Goal: Complete application form

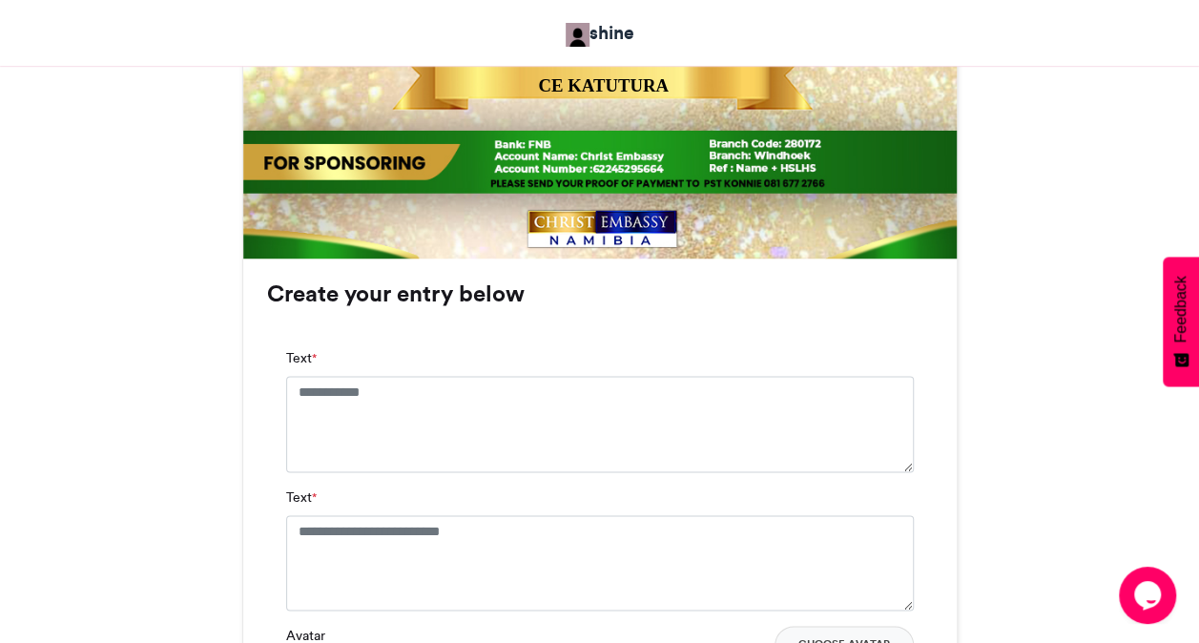
scroll to position [1068, 0]
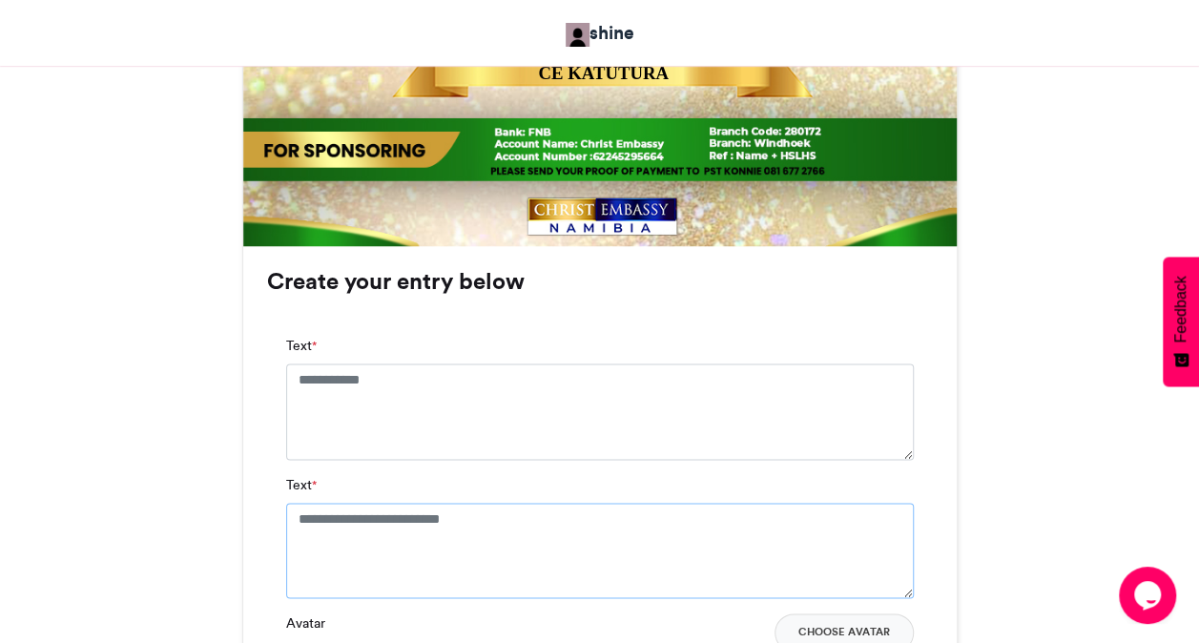
click at [411, 521] on textarea "Text *" at bounding box center [600, 550] width 628 height 95
paste textarea "**********"
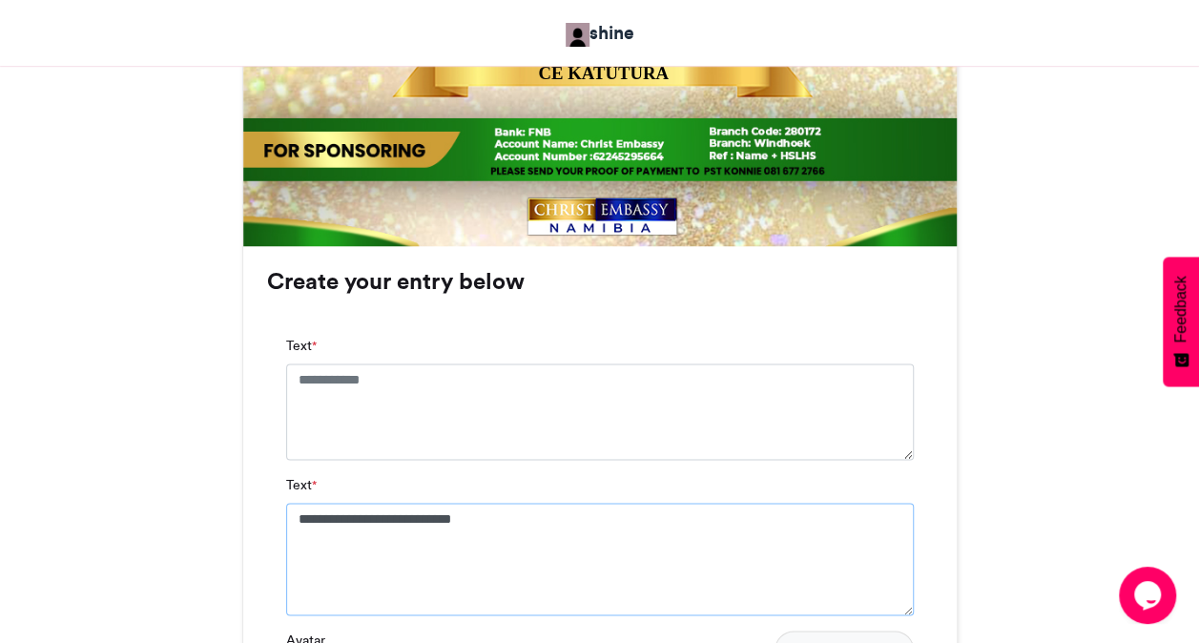
type textarea "**********"
click at [357, 397] on textarea "Text *" at bounding box center [600, 410] width 628 height 95
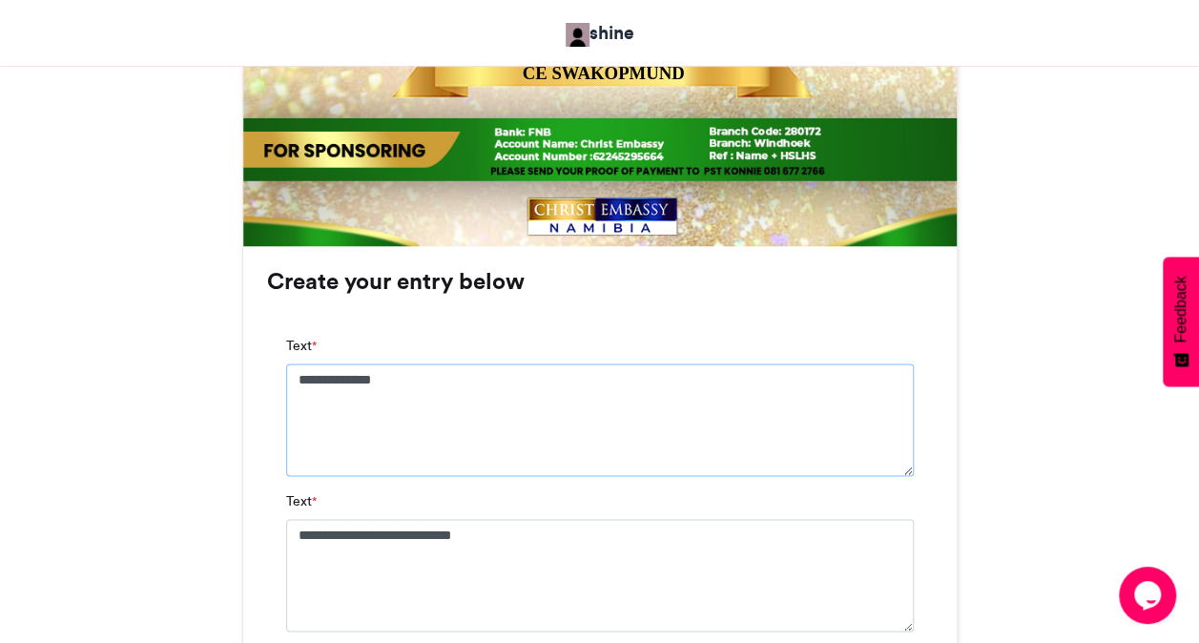
type textarea "**********"
click at [263, 517] on div "**********" at bounding box center [599, 595] width 713 height 699
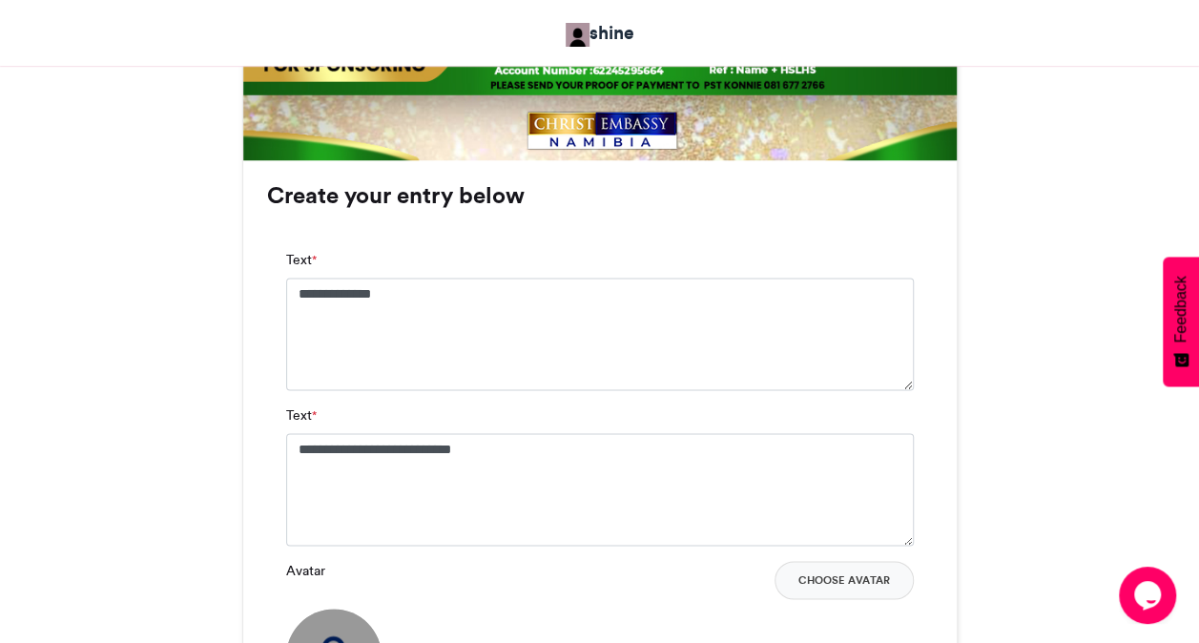
scroll to position [1183, 0]
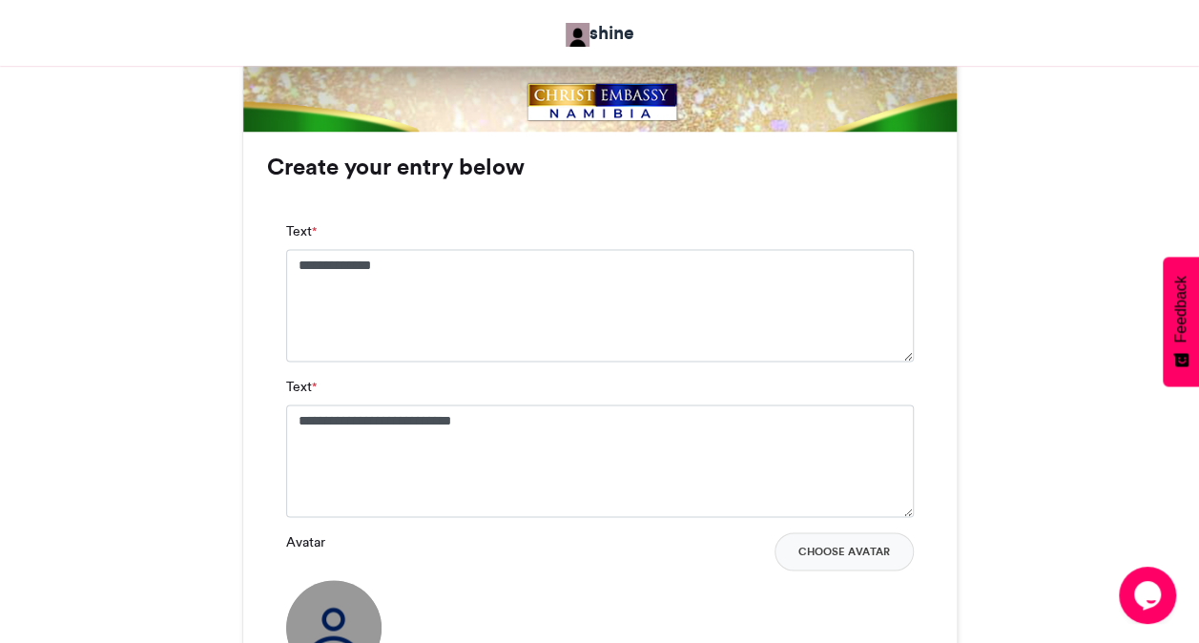
click at [835, 570] on div "Avatar Choose Avatar" at bounding box center [600, 603] width 628 height 143
click at [826, 555] on button "Choose Avatar" at bounding box center [843, 551] width 139 height 38
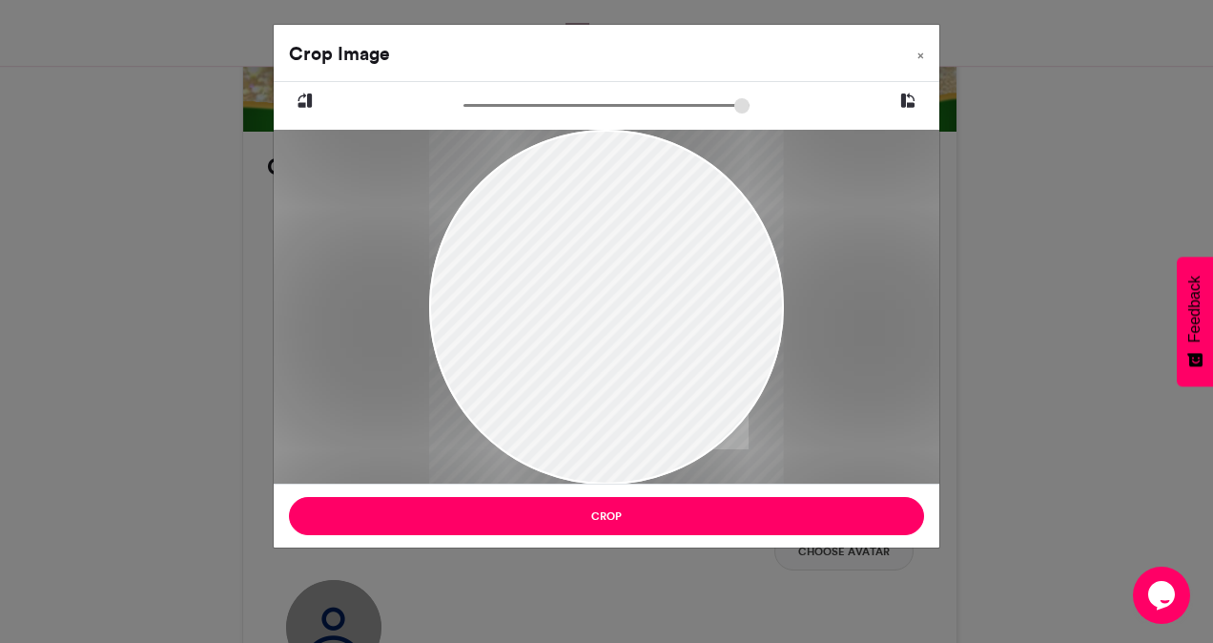
drag, startPoint x: 538, startPoint y: 271, endPoint x: 551, endPoint y: 341, distance: 71.8
click at [551, 341] on div at bounding box center [606, 380] width 355 height 503
drag, startPoint x: 588, startPoint y: 299, endPoint x: 591, endPoint y: 330, distance: 30.8
click at [591, 330] on div at bounding box center [606, 380] width 355 height 503
drag, startPoint x: 470, startPoint y: 111, endPoint x: 445, endPoint y: 125, distance: 28.6
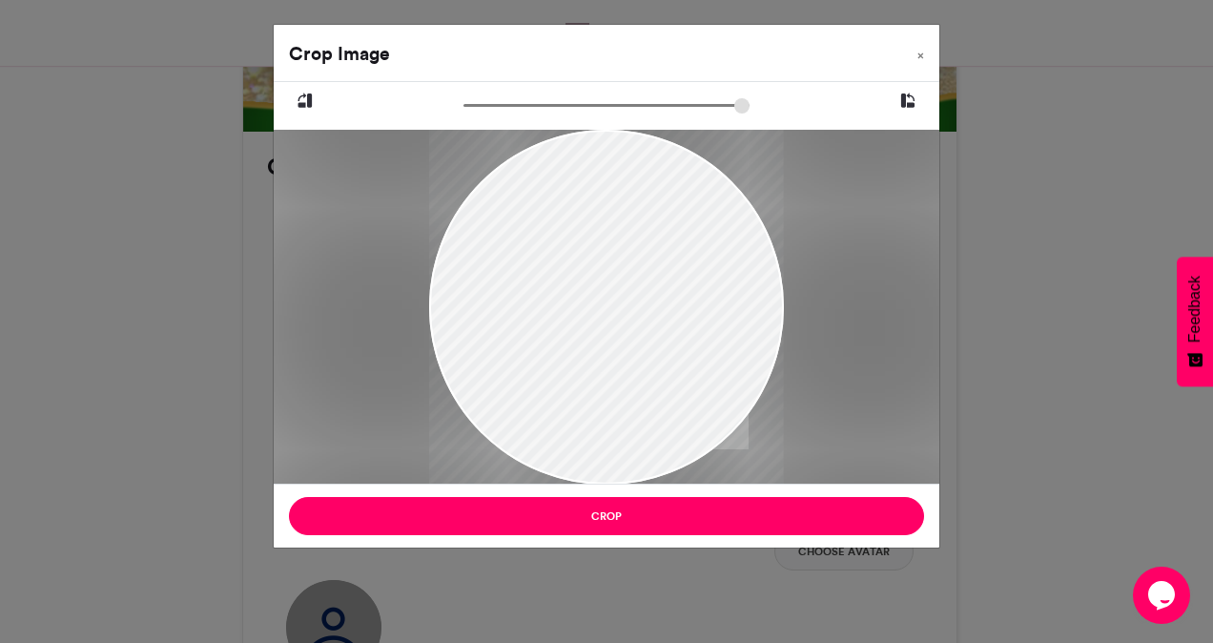
click at [464, 114] on input "zoom" at bounding box center [607, 105] width 286 height 18
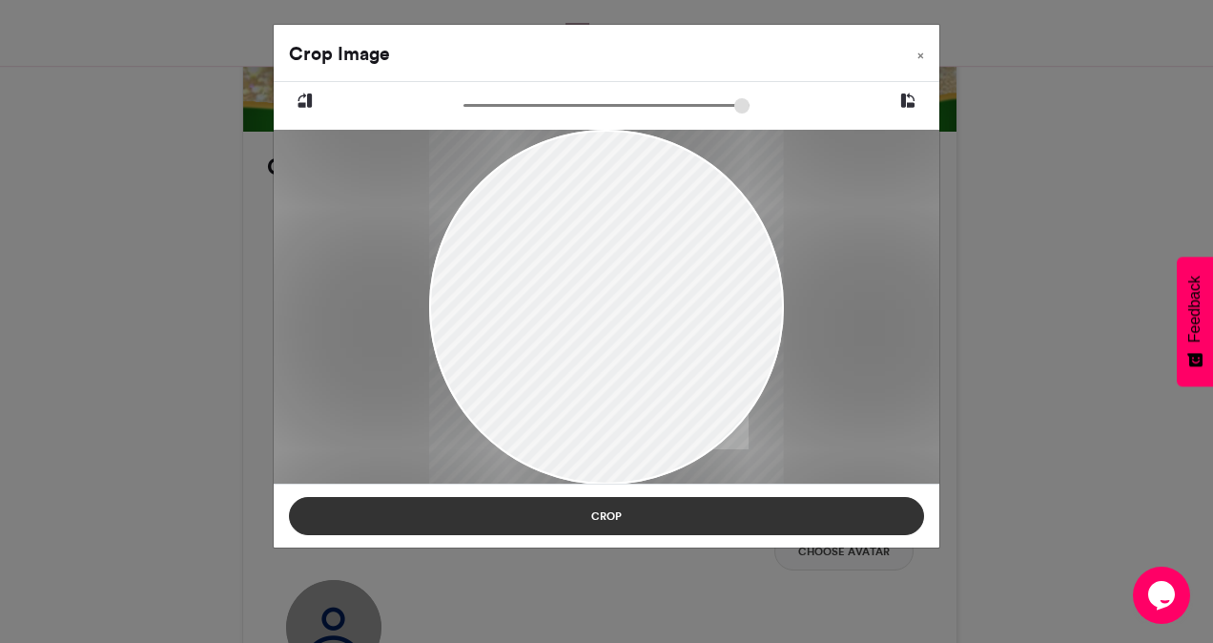
click at [639, 506] on button "Crop" at bounding box center [606, 516] width 635 height 38
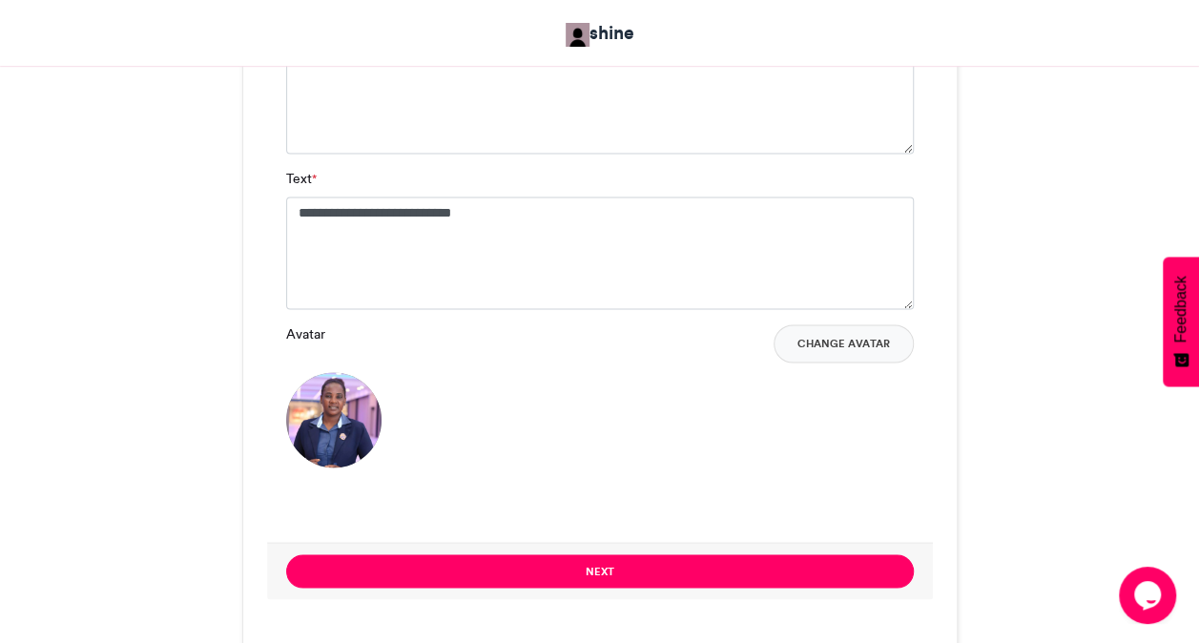
scroll to position [1412, 0]
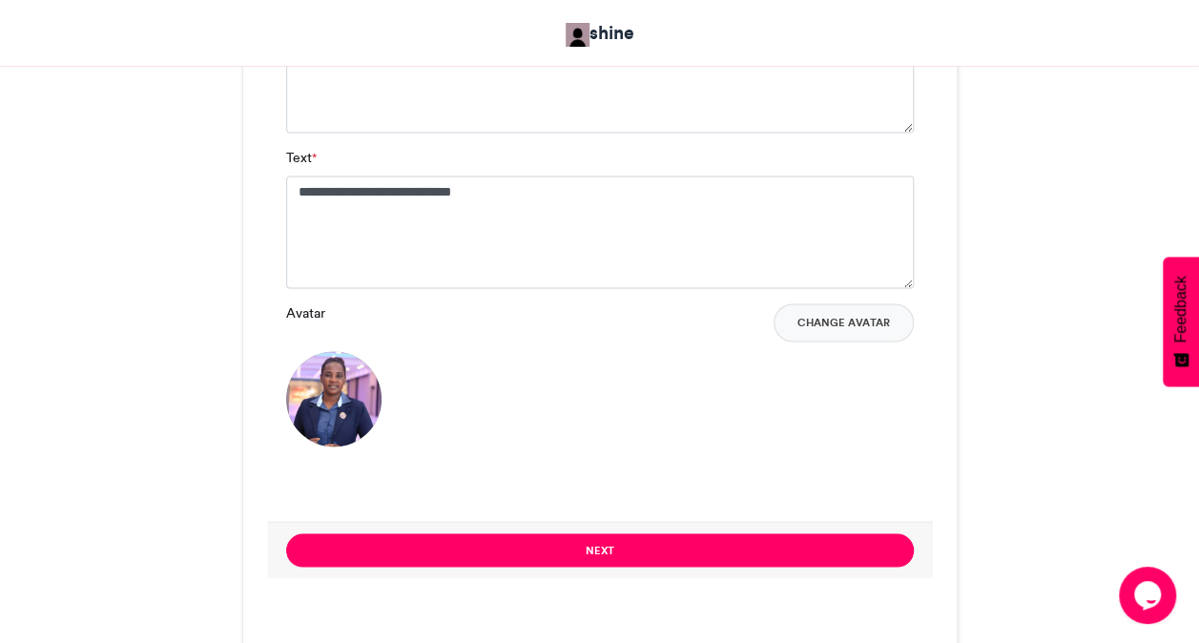
click at [857, 528] on div "Next" at bounding box center [600, 549] width 666 height 57
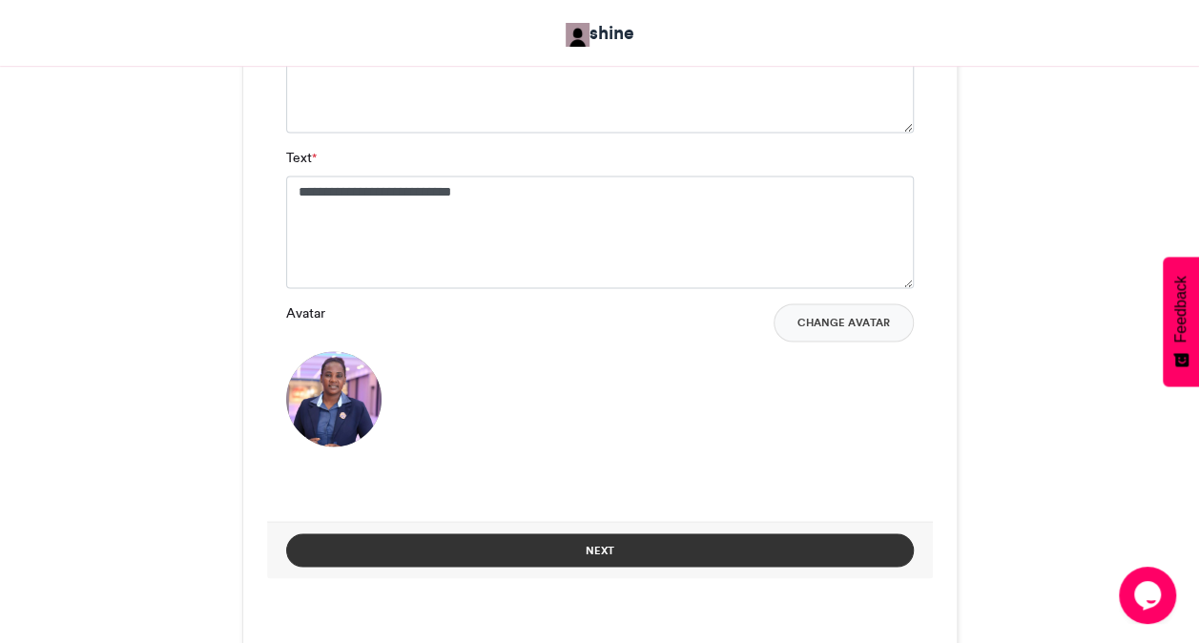
click at [839, 540] on button "Next" at bounding box center [600, 549] width 628 height 33
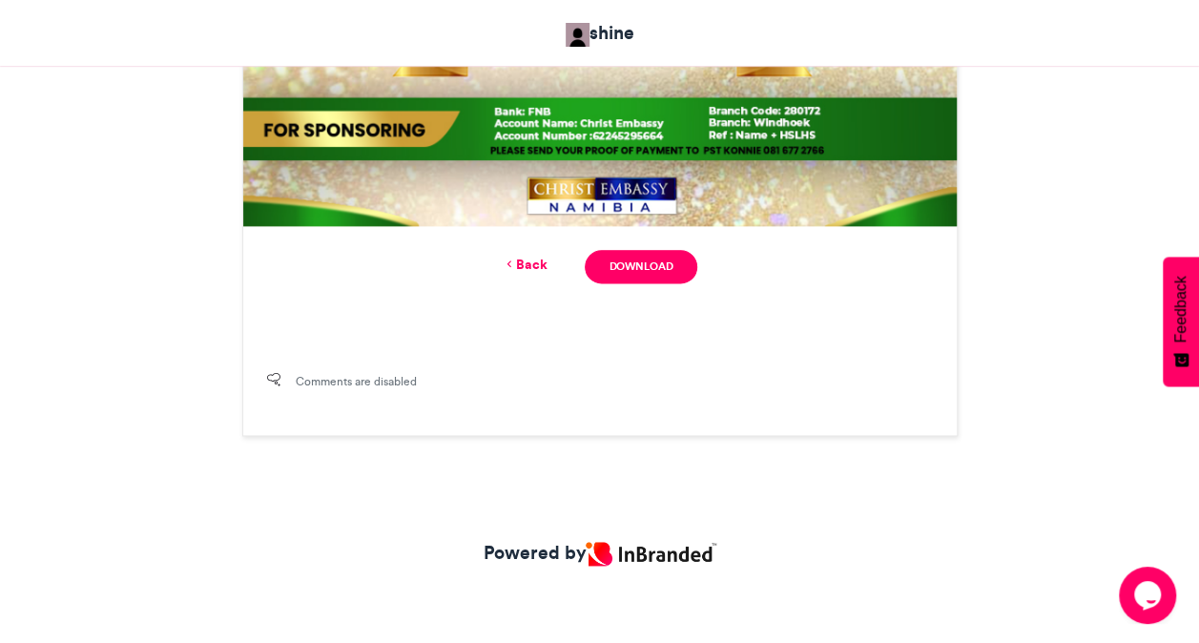
scroll to position [834, 0]
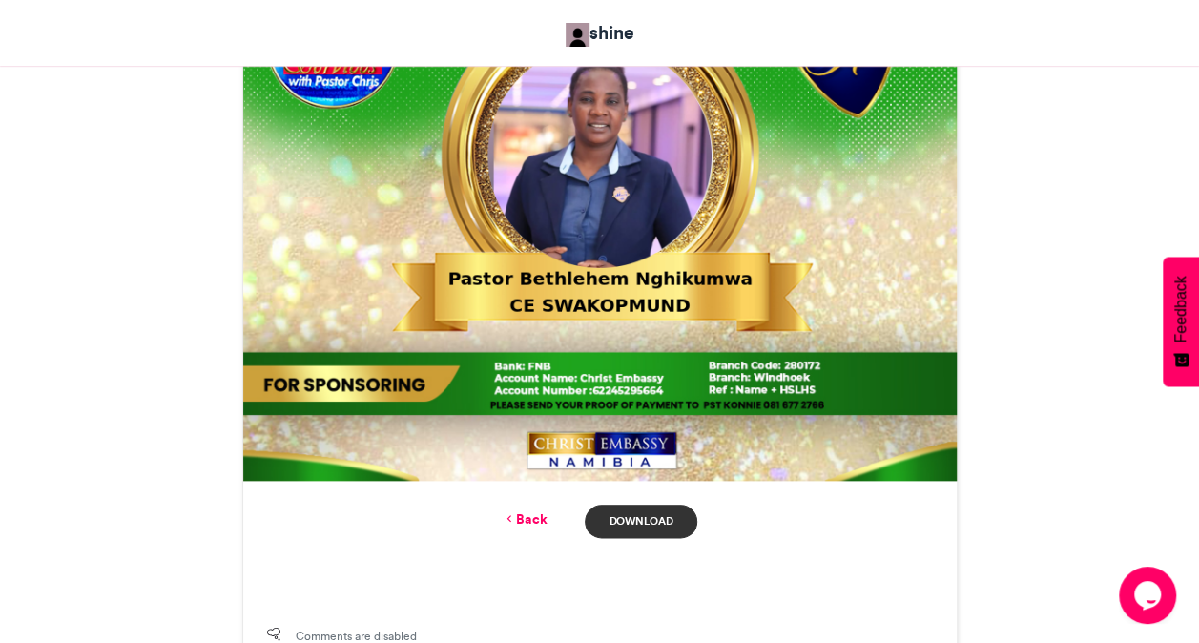
click at [645, 519] on link "Download" at bounding box center [641, 521] width 112 height 33
click at [527, 524] on link "Back" at bounding box center [524, 519] width 45 height 20
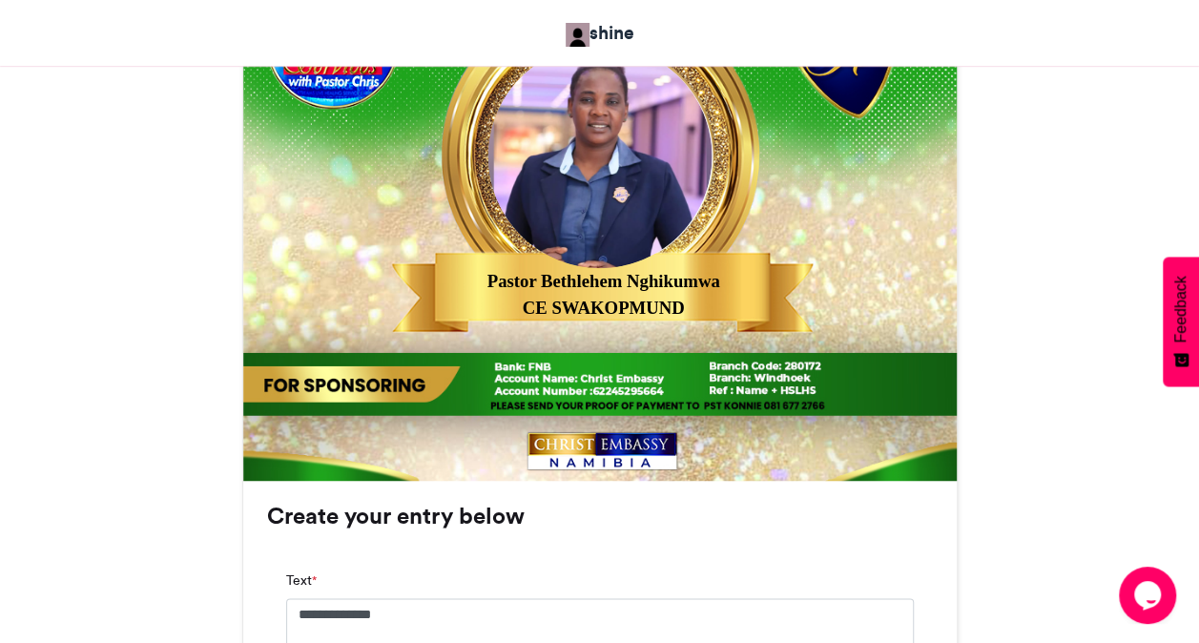
scroll to position [1412, 0]
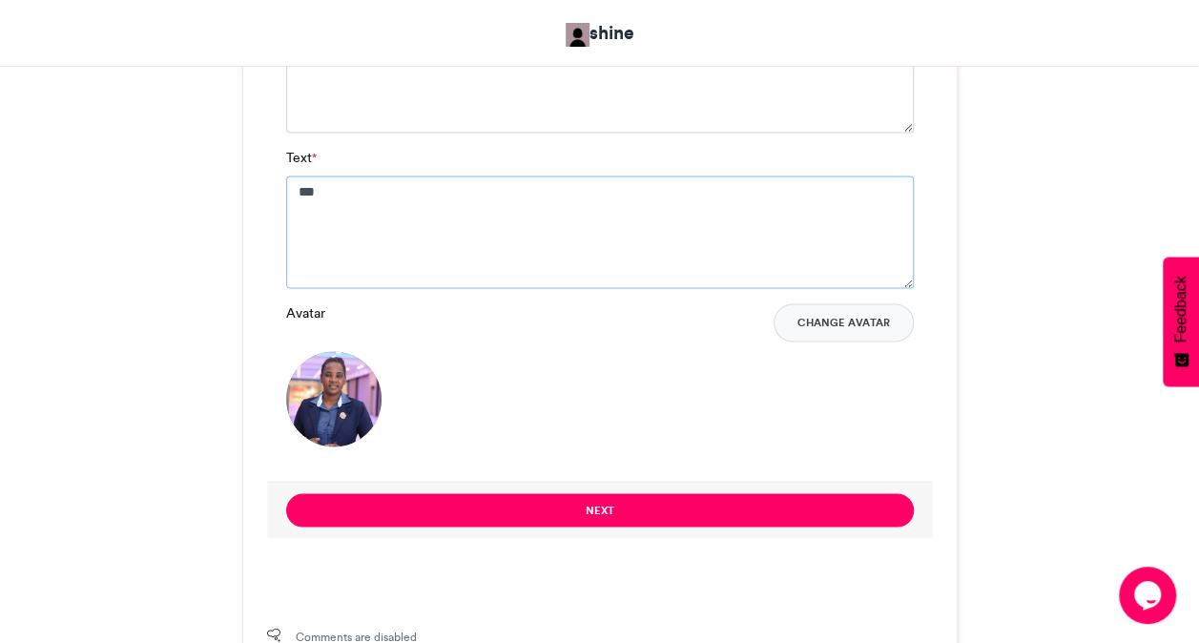
type textarea "*"
type textarea "**********"
click at [412, 103] on textarea "**********" at bounding box center [600, 76] width 628 height 113
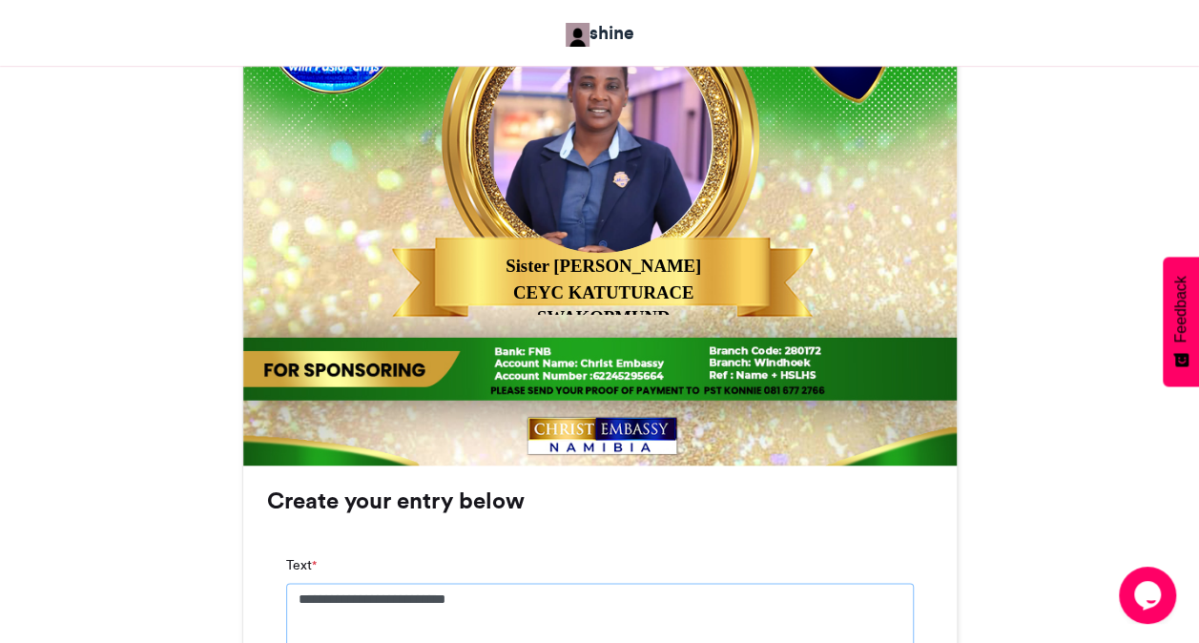
click at [541, 603] on textarea "**********" at bounding box center [600, 639] width 628 height 113
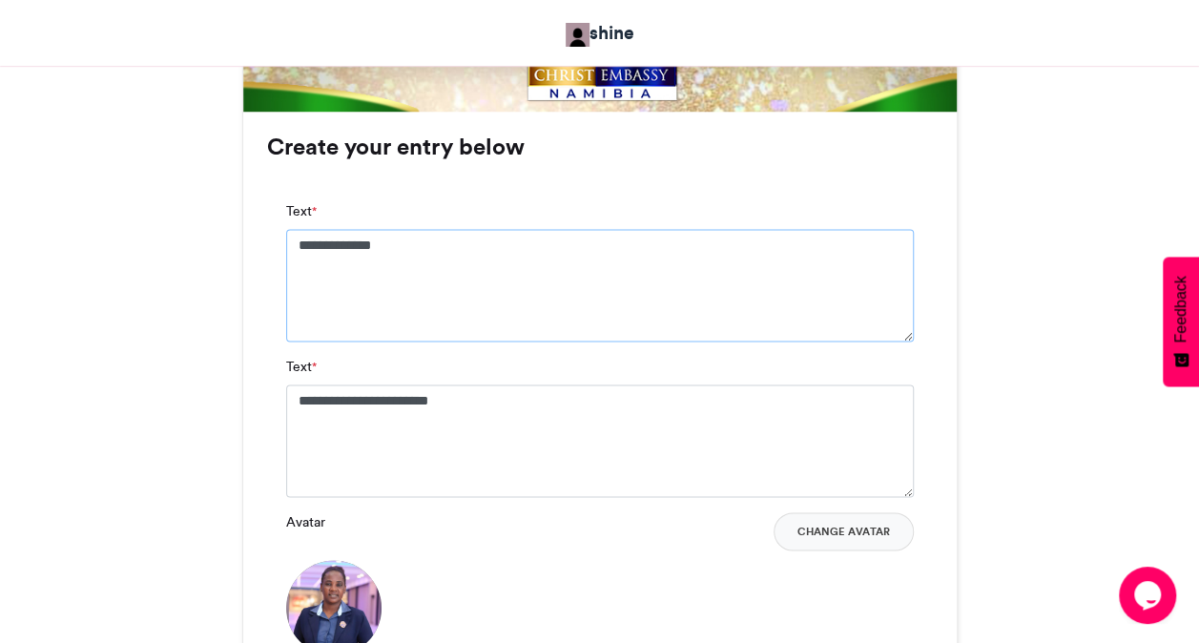
scroll to position [1230, 0]
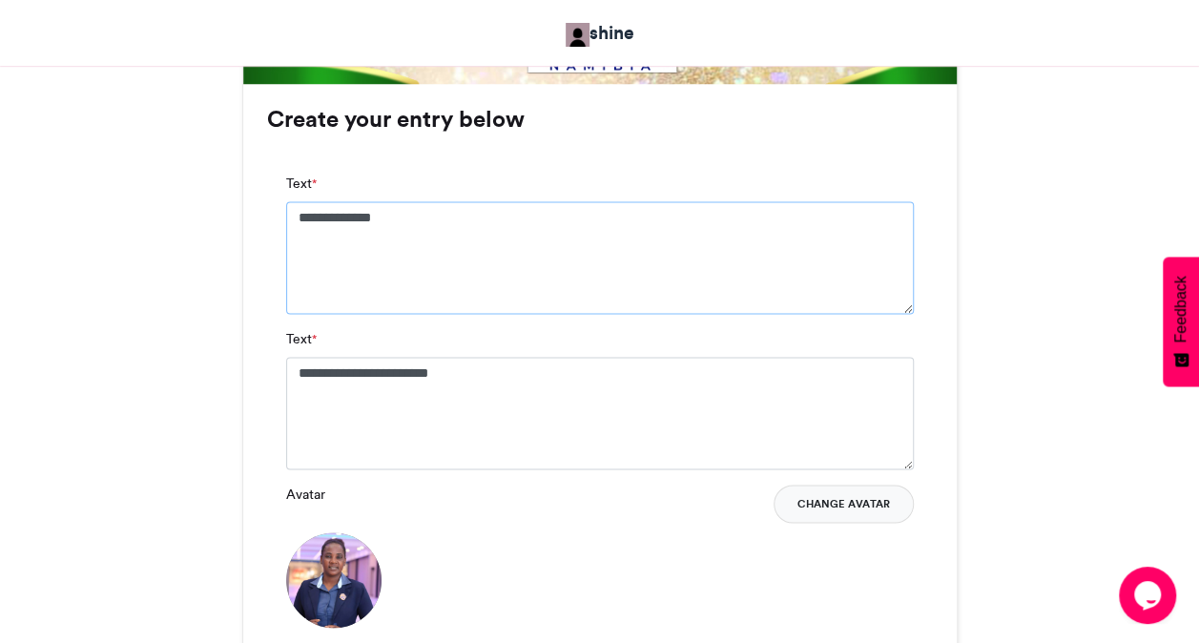
type textarea "**********"
click at [856, 504] on button "Change Avatar" at bounding box center [844, 504] width 140 height 38
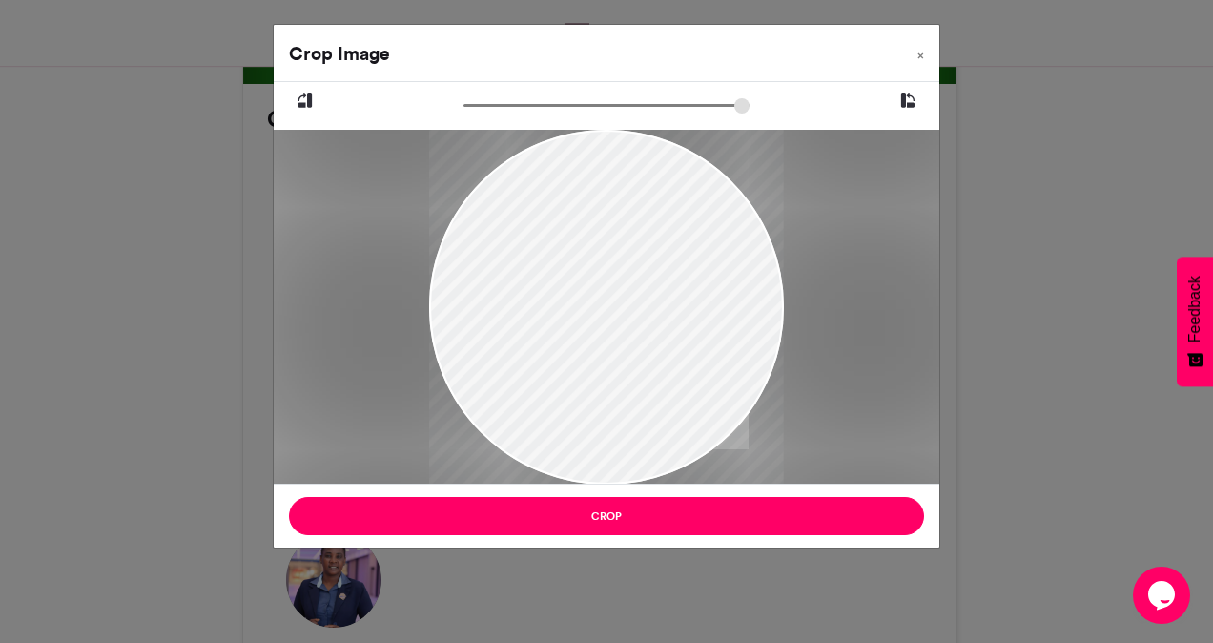
drag, startPoint x: 626, startPoint y: 326, endPoint x: 588, endPoint y: 437, distance: 117.0
click at [588, 437] on div at bounding box center [606, 416] width 355 height 630
drag, startPoint x: 629, startPoint y: 409, endPoint x: 580, endPoint y: 406, distance: 48.7
click at [580, 406] on div at bounding box center [606, 414] width 355 height 630
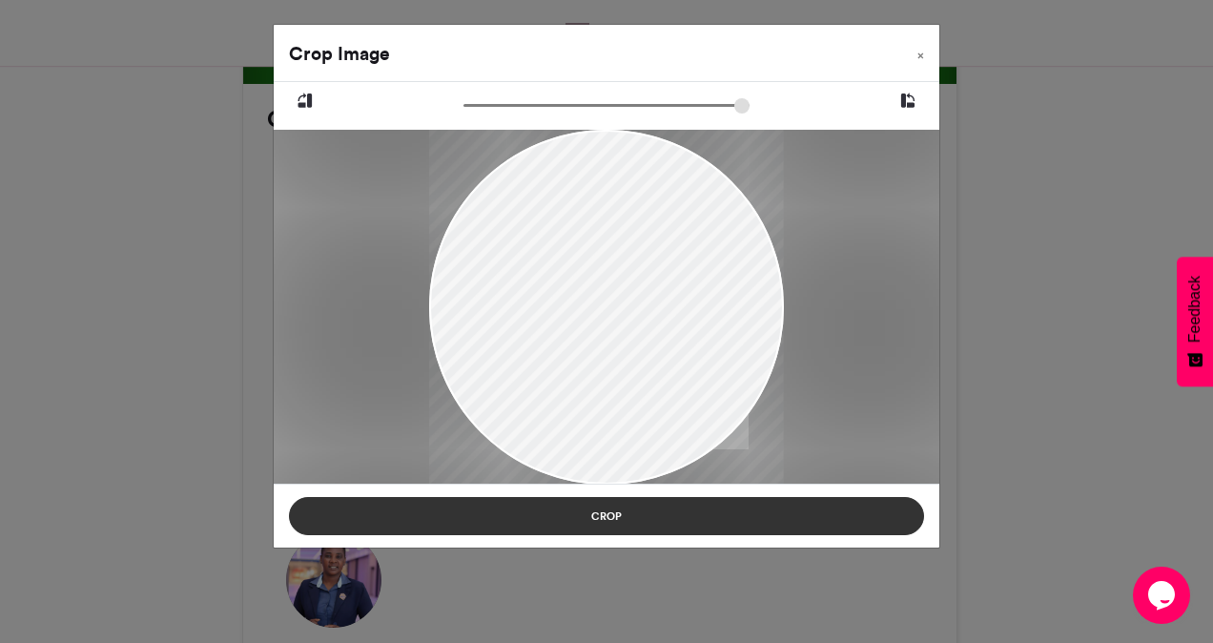
click at [605, 528] on button "Crop" at bounding box center [606, 516] width 635 height 38
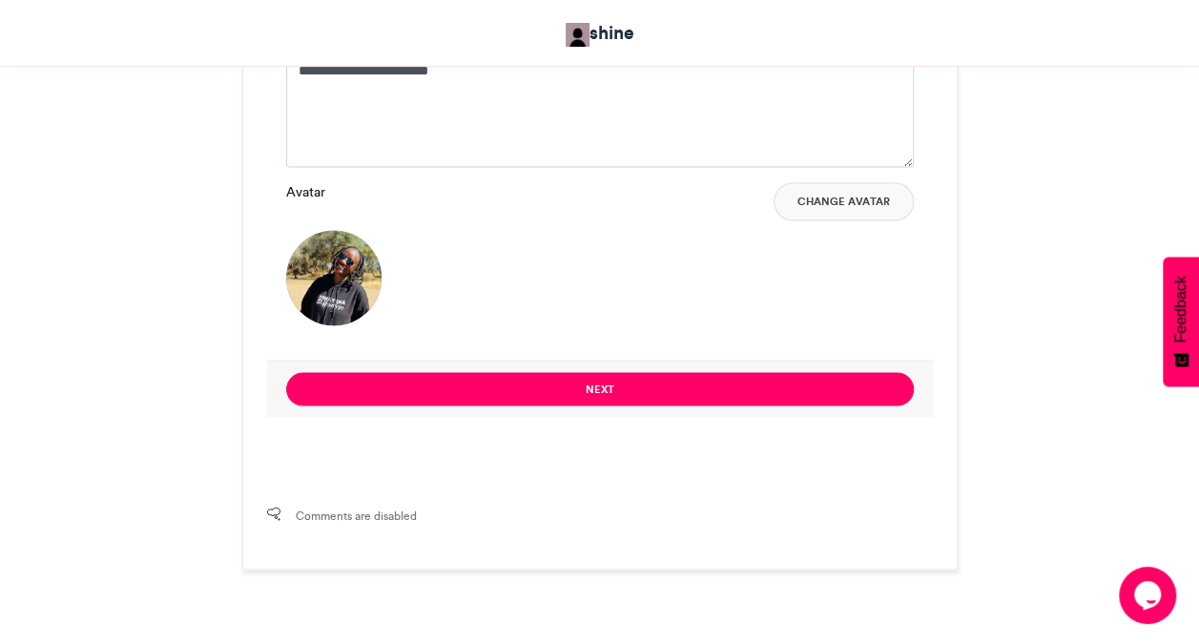
scroll to position [1536, 0]
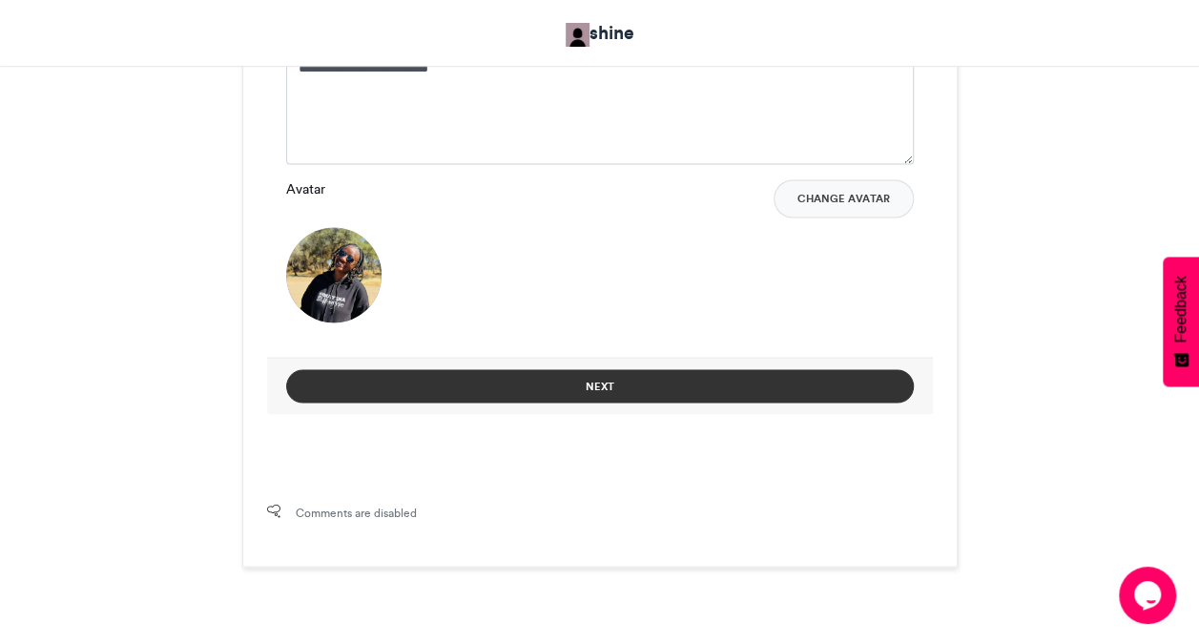
click at [691, 372] on button "Next" at bounding box center [600, 385] width 628 height 33
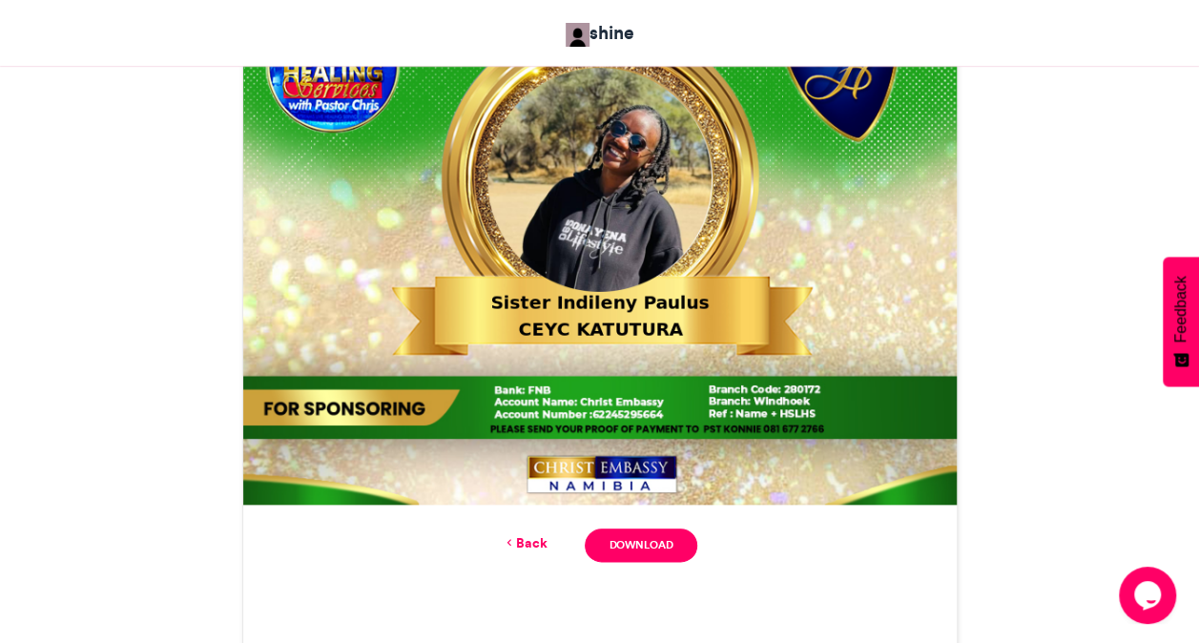
scroll to position [815, 0]
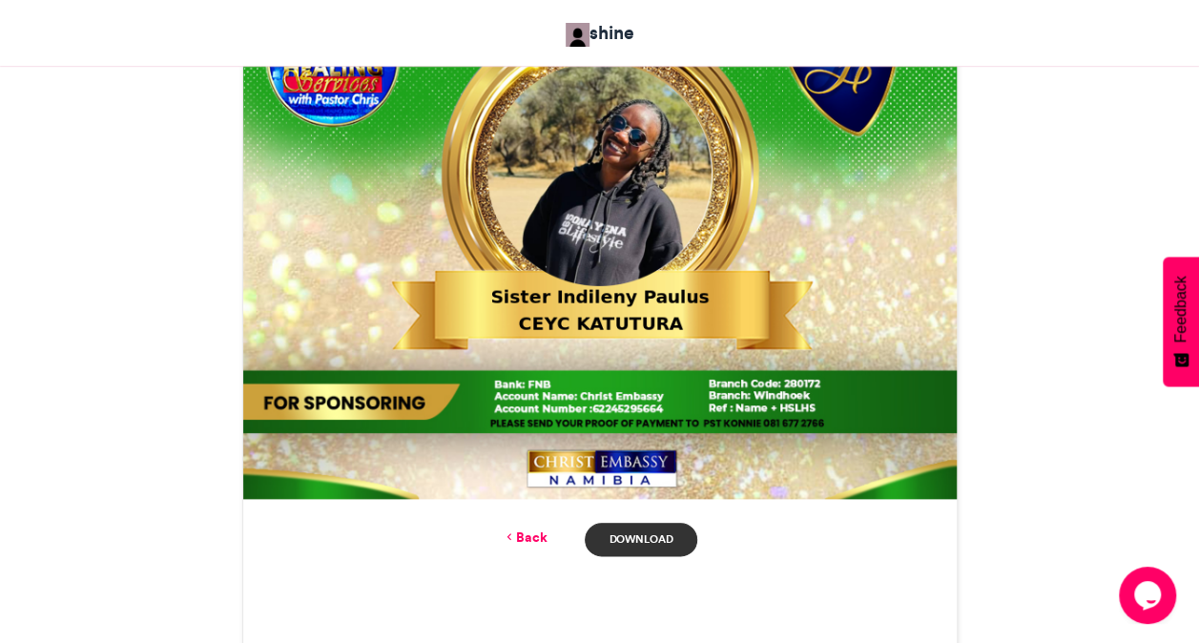
click at [645, 526] on link "Download" at bounding box center [641, 539] width 112 height 33
click at [533, 542] on link "Back" at bounding box center [524, 537] width 45 height 20
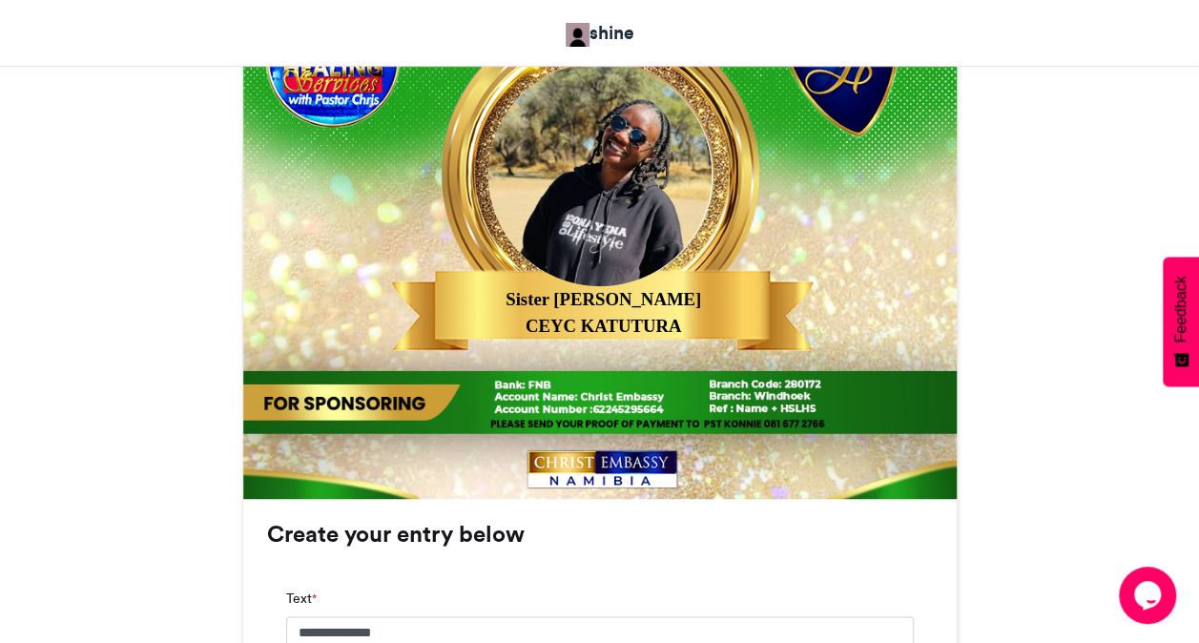
scroll to position [1393, 0]
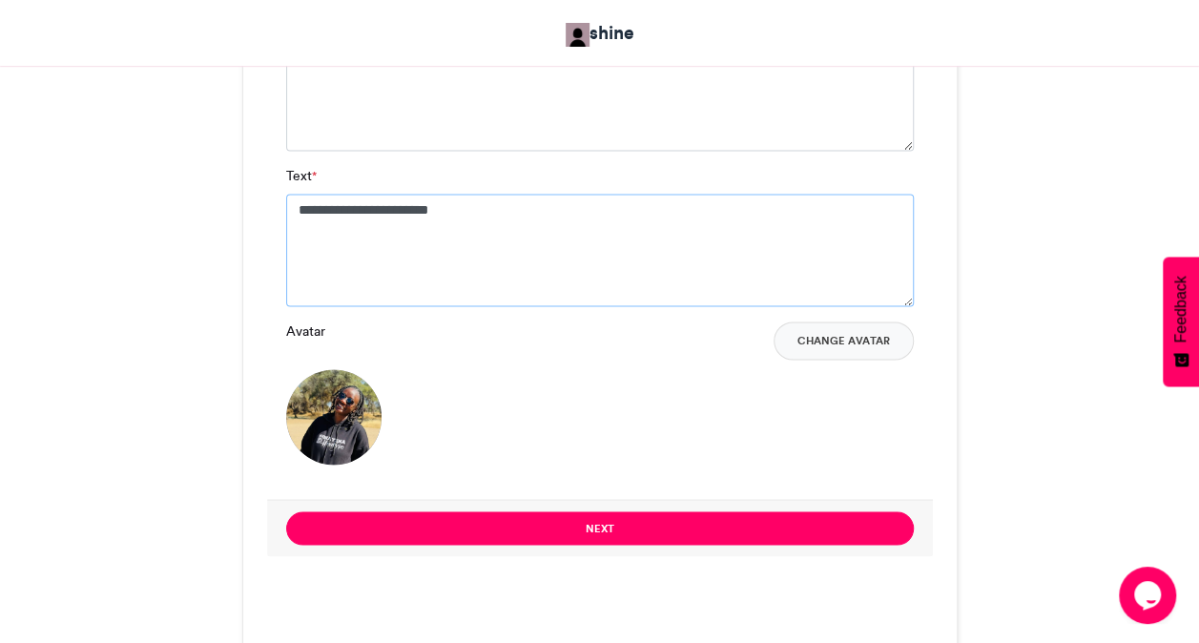
click at [495, 221] on textarea "**********" at bounding box center [600, 250] width 628 height 113
type textarea "*"
type textarea "**********"
click at [261, 152] on div "**********" at bounding box center [599, 250] width 713 height 659
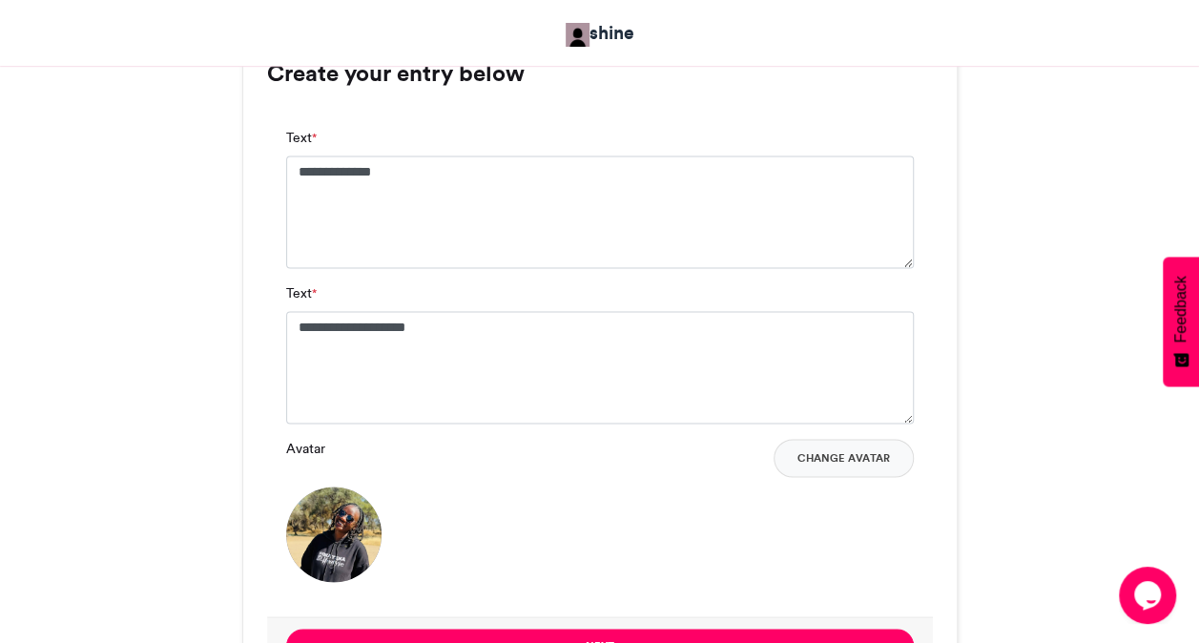
scroll to position [1241, 0]
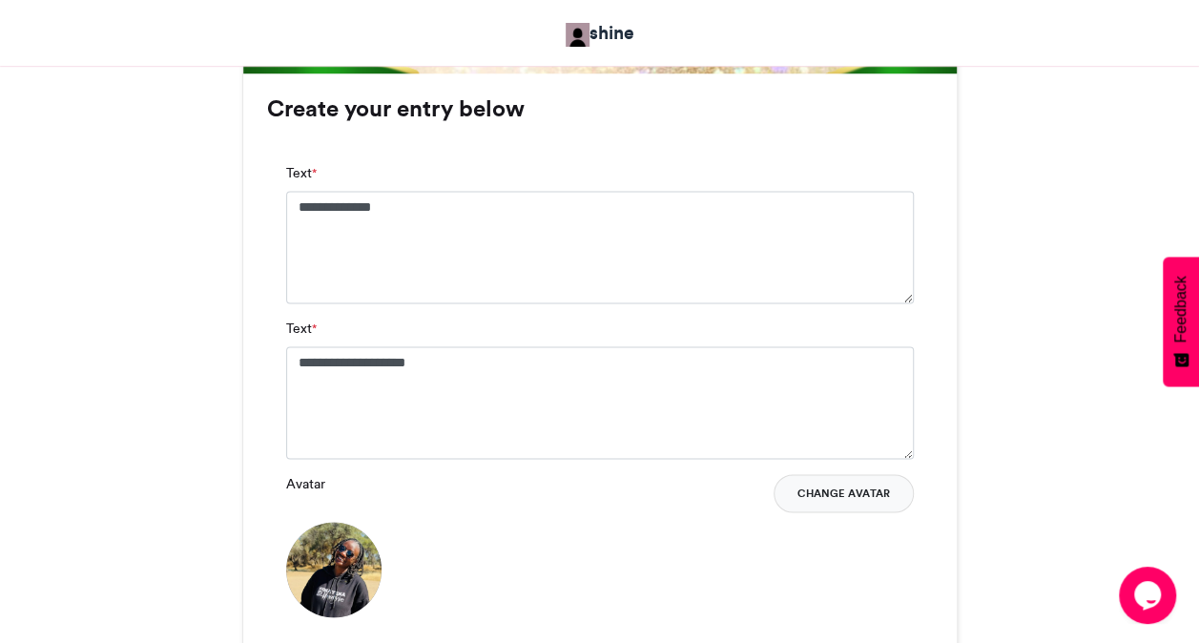
click at [827, 499] on button "Change Avatar" at bounding box center [844, 493] width 140 height 38
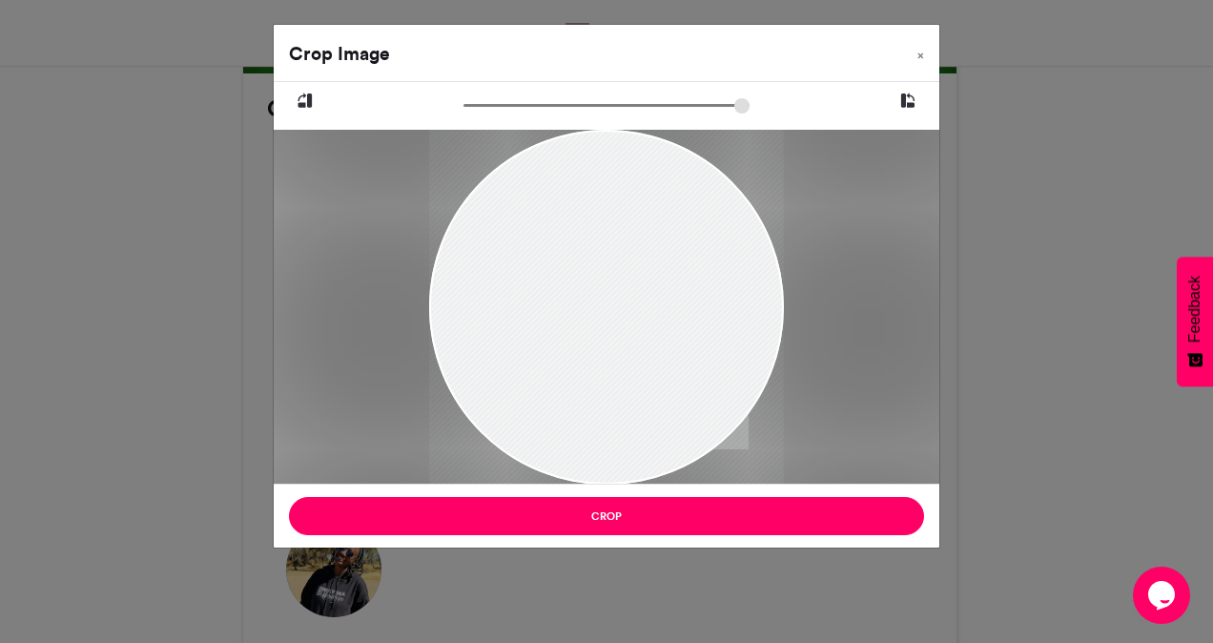
drag, startPoint x: 666, startPoint y: 316, endPoint x: 642, endPoint y: 402, distance: 90.0
click at [642, 402] on div at bounding box center [606, 394] width 355 height 532
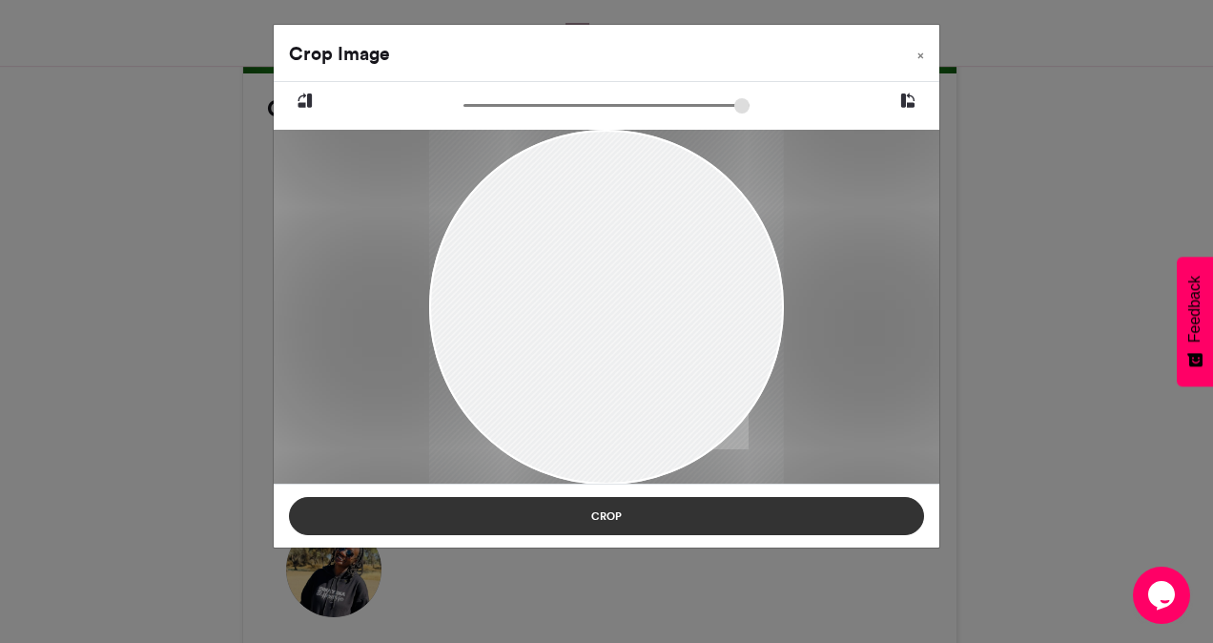
click at [647, 528] on button "Crop" at bounding box center [606, 516] width 635 height 38
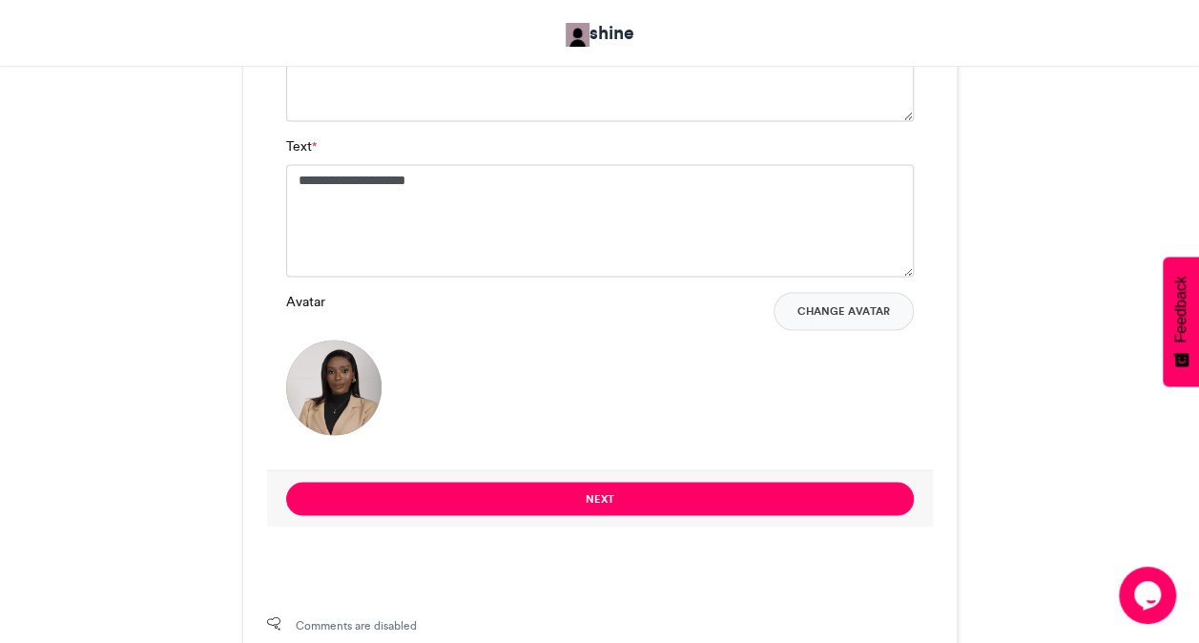
scroll to position [1432, 0]
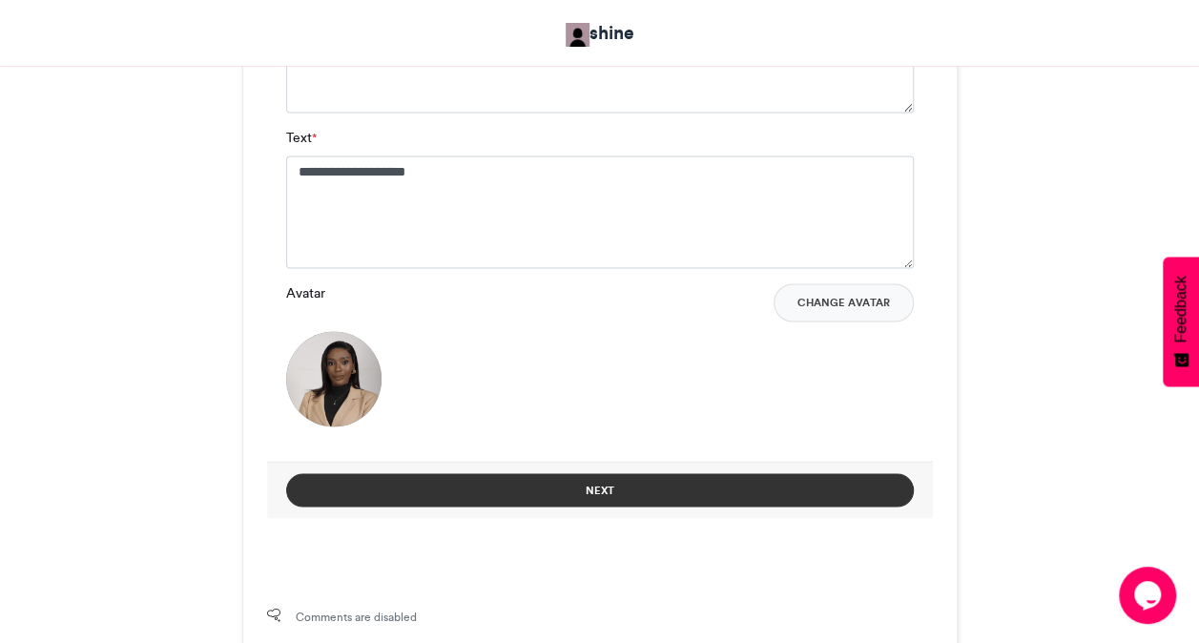
click at [742, 488] on button "Next" at bounding box center [600, 489] width 628 height 33
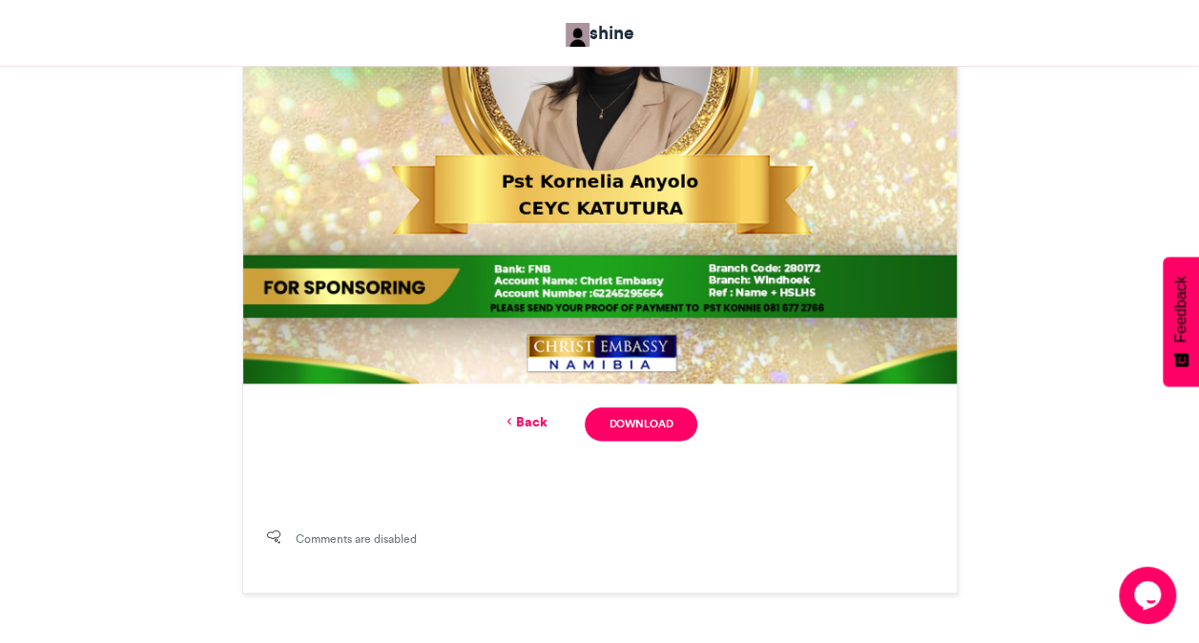
scroll to position [969, 0]
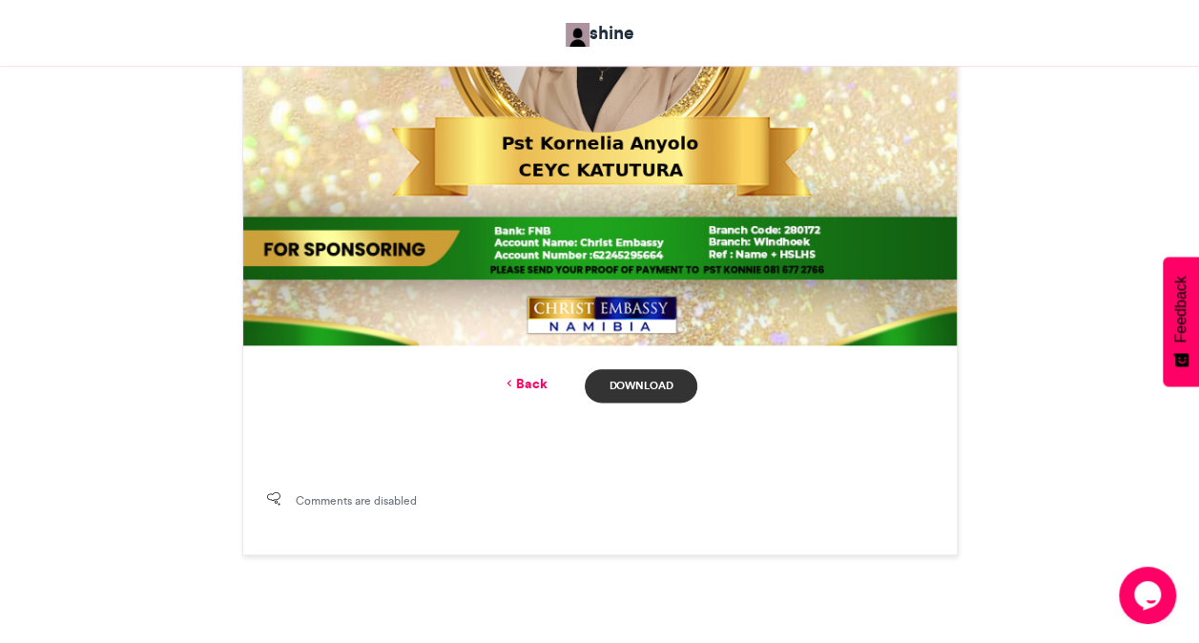
click at [642, 392] on link "Download" at bounding box center [641, 385] width 112 height 33
click at [532, 380] on link "Back" at bounding box center [524, 384] width 45 height 20
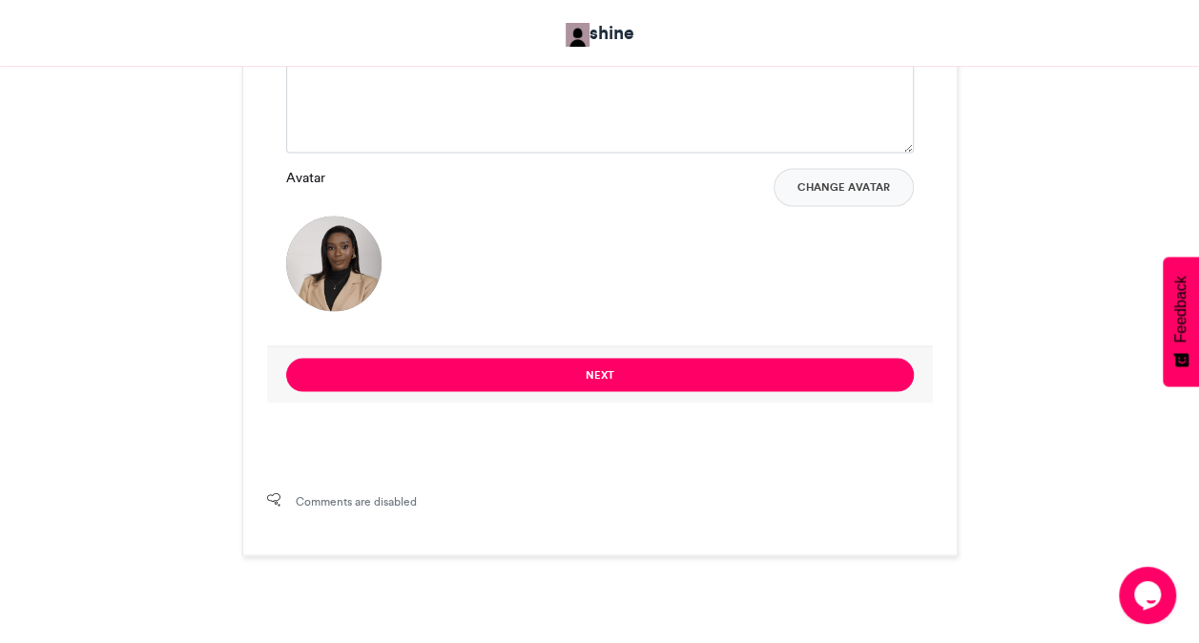
click at [670, 270] on div "Avatar Change Avatar" at bounding box center [600, 239] width 628 height 143
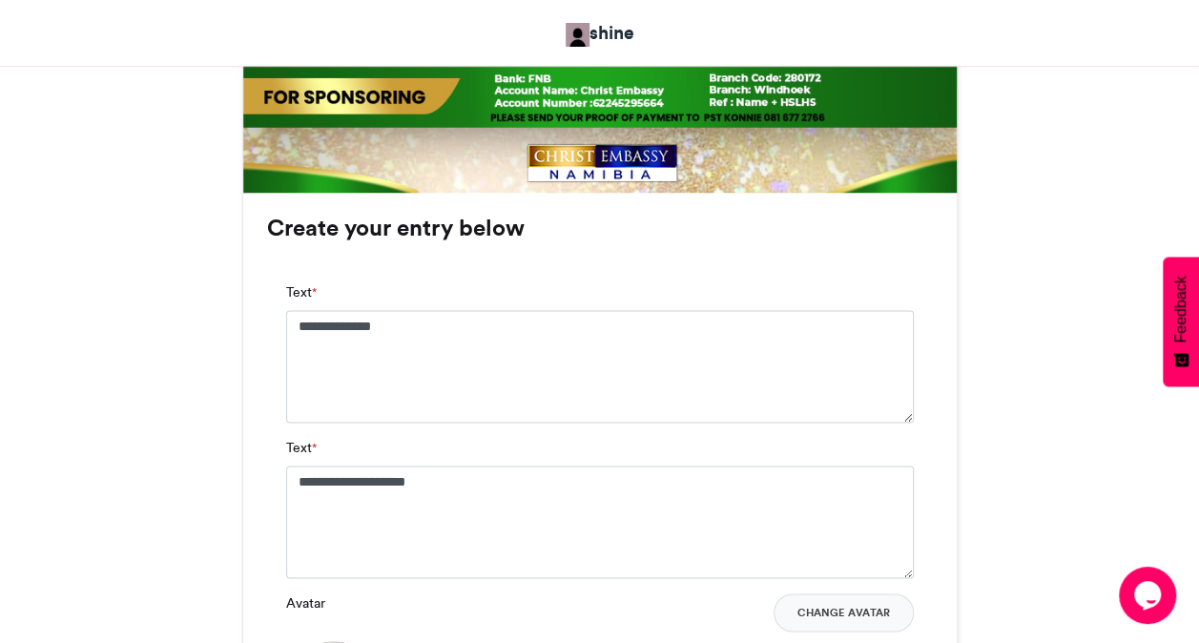
scroll to position [1051, 0]
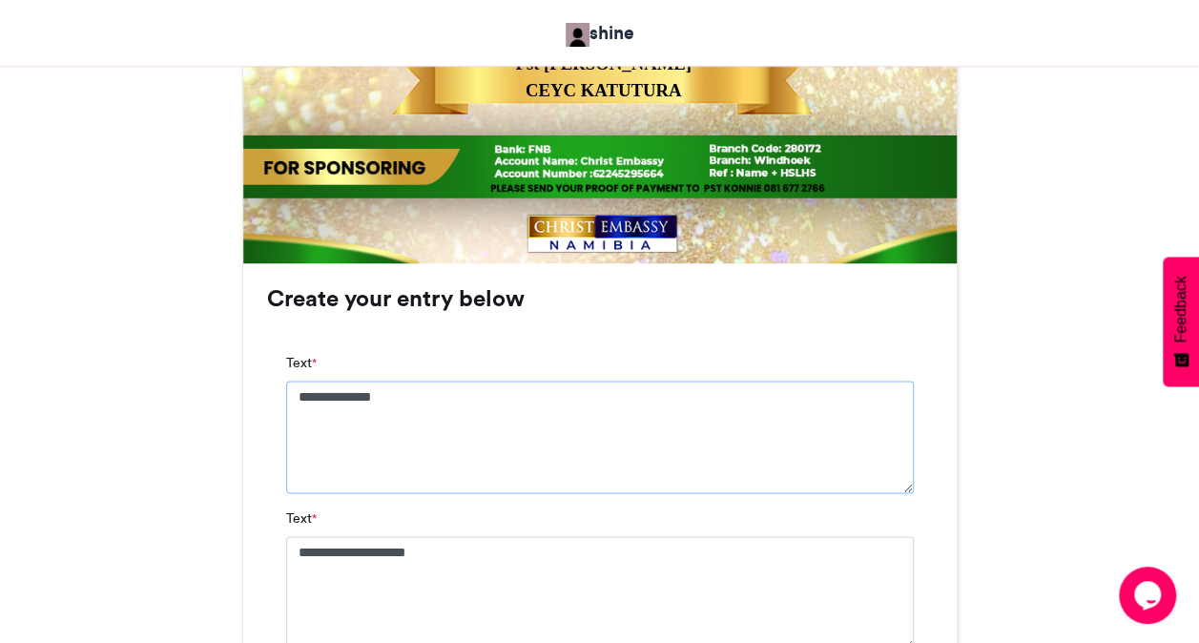
click at [334, 403] on textarea "**********" at bounding box center [600, 437] width 628 height 113
type textarea "**********"
type textarea "*"
click at [1000, 592] on div "MAKE A JOYFUL SOUND shine [DATE] 11" at bounding box center [599, 153] width 1087 height 1796
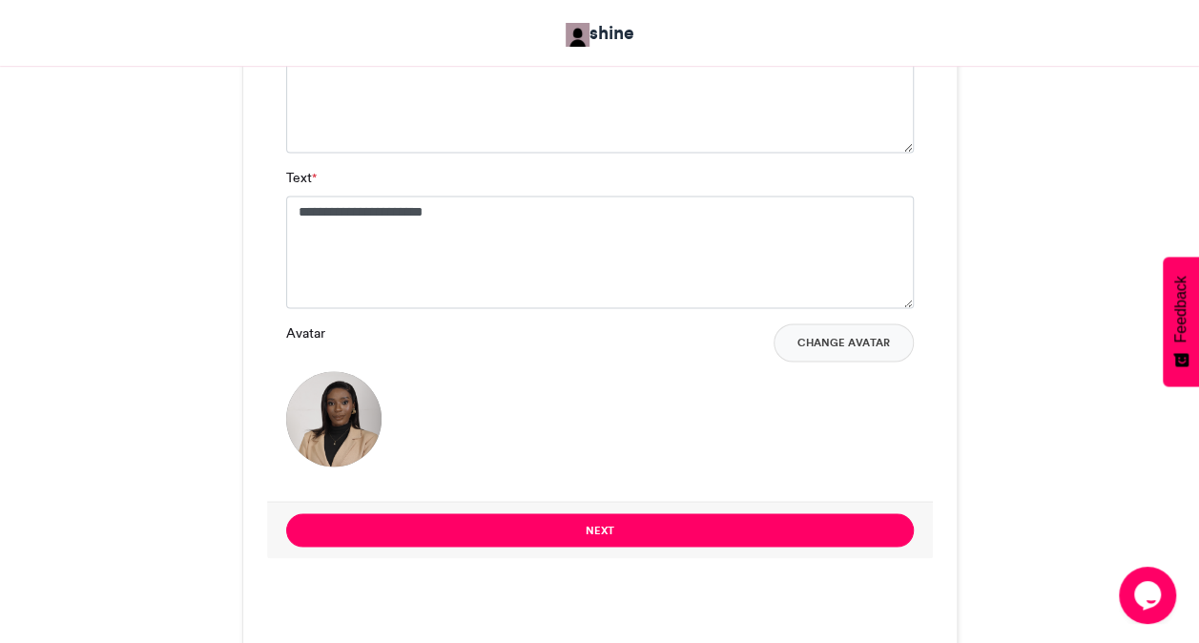
scroll to position [1394, 0]
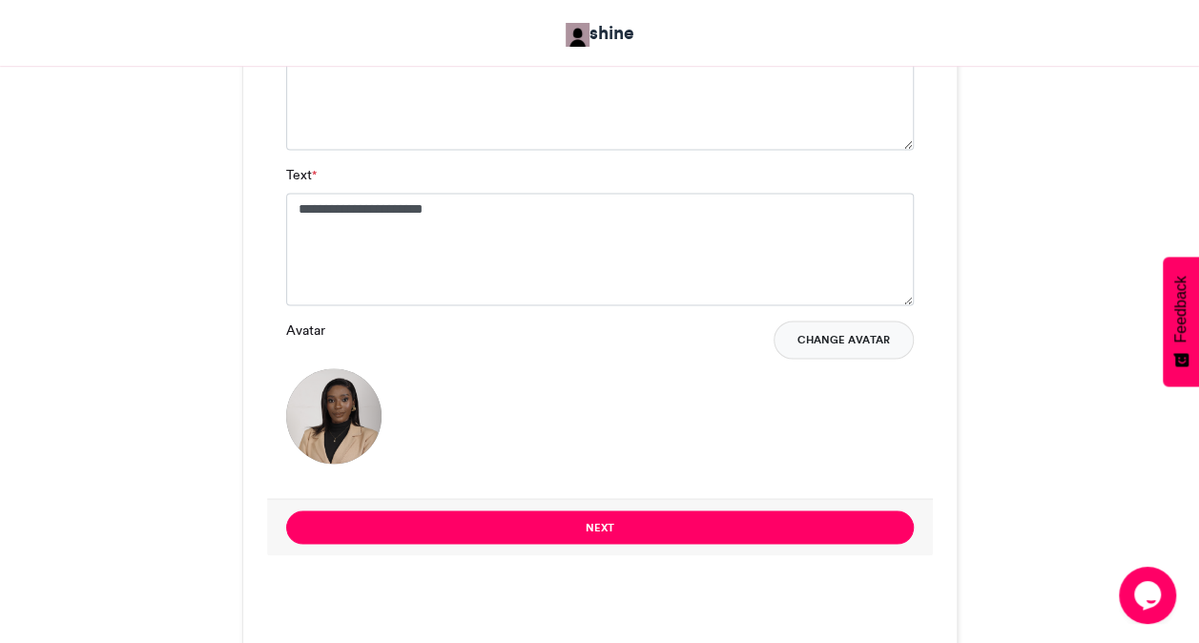
click at [809, 344] on button "Change Avatar" at bounding box center [844, 339] width 140 height 38
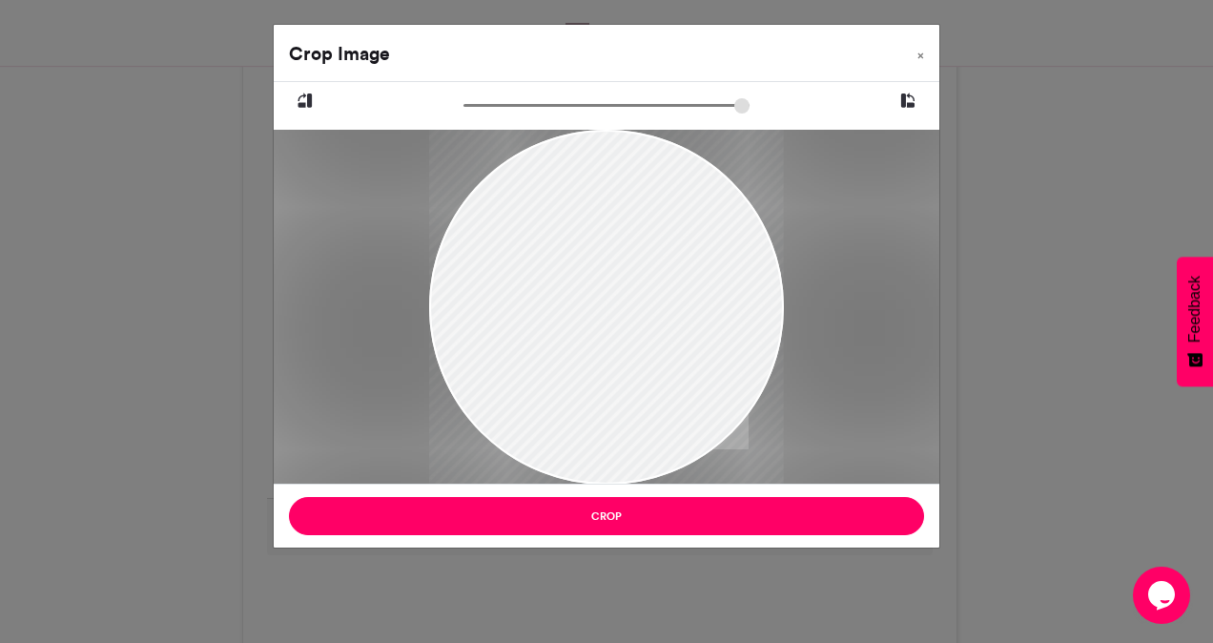
drag, startPoint x: 574, startPoint y: 269, endPoint x: 577, endPoint y: 351, distance: 82.1
click at [577, 351] on div at bounding box center [606, 365] width 355 height 472
click at [577, 352] on div at bounding box center [606, 365] width 355 height 472
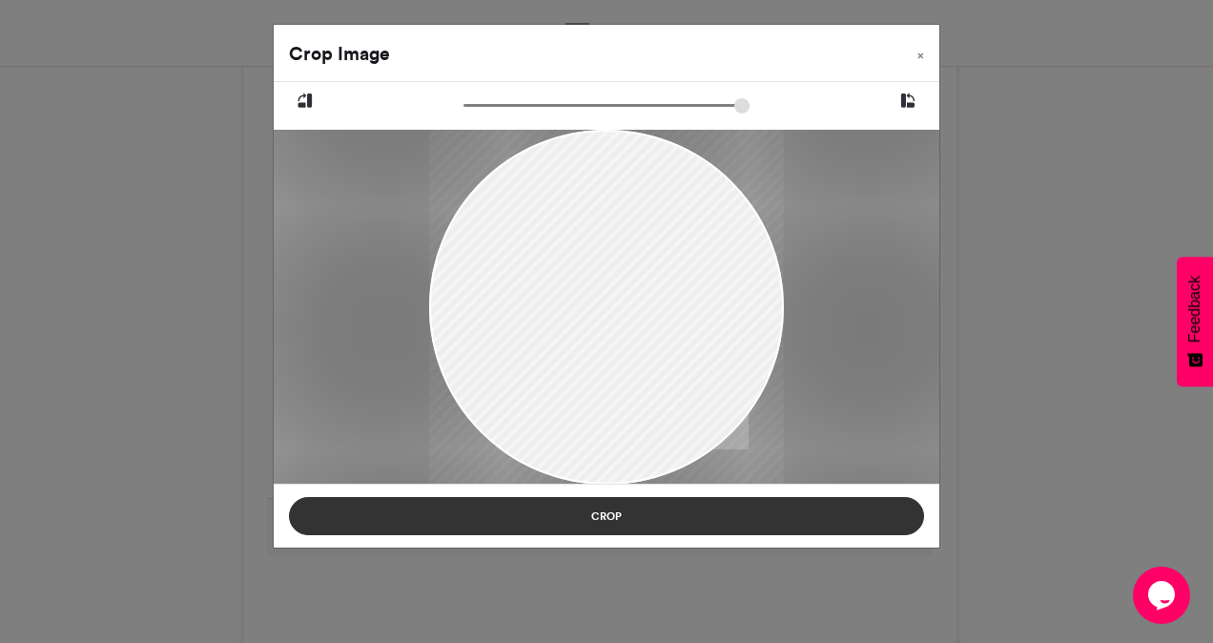
click at [594, 521] on button "Crop" at bounding box center [606, 516] width 635 height 38
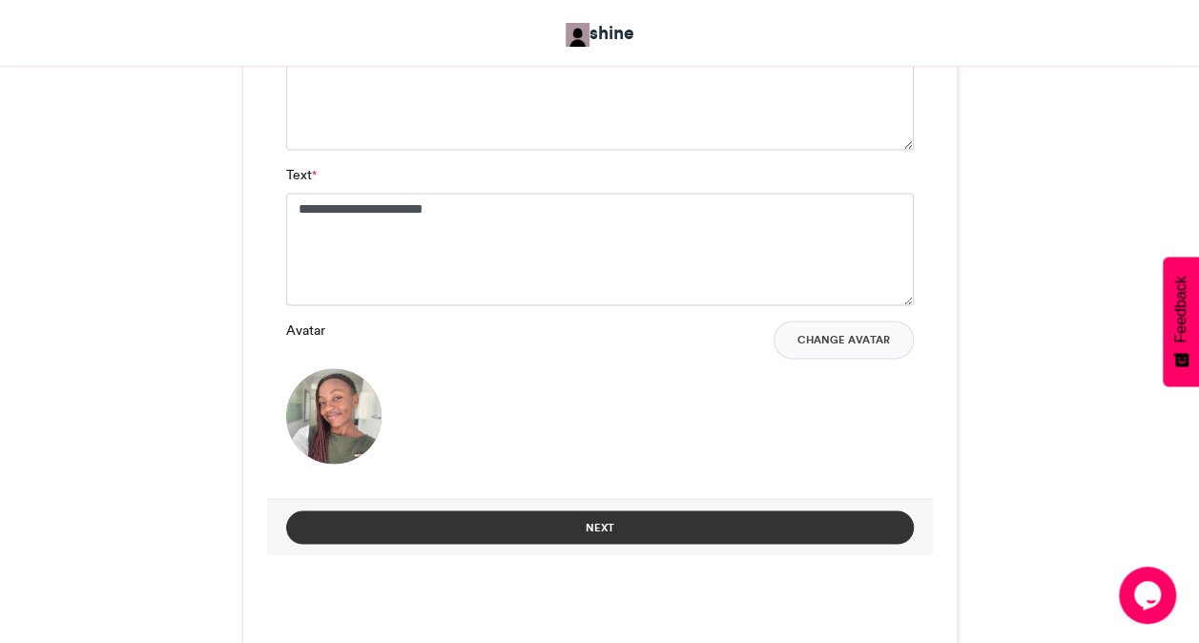
click at [692, 536] on button "Next" at bounding box center [600, 526] width 628 height 33
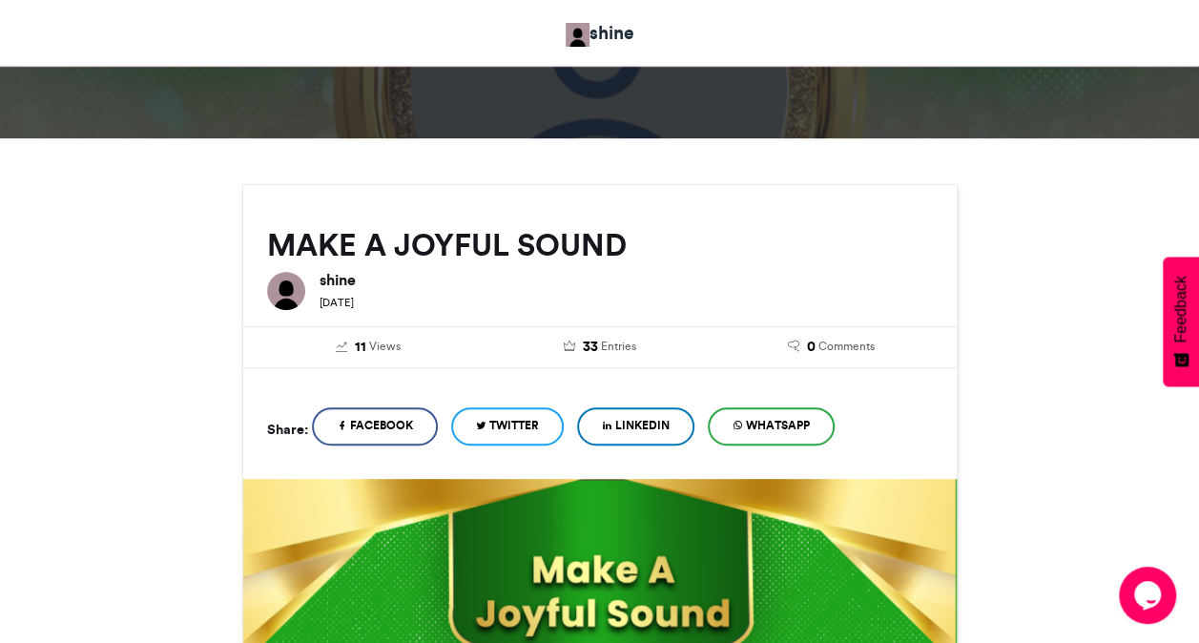
scroll to position [816, 0]
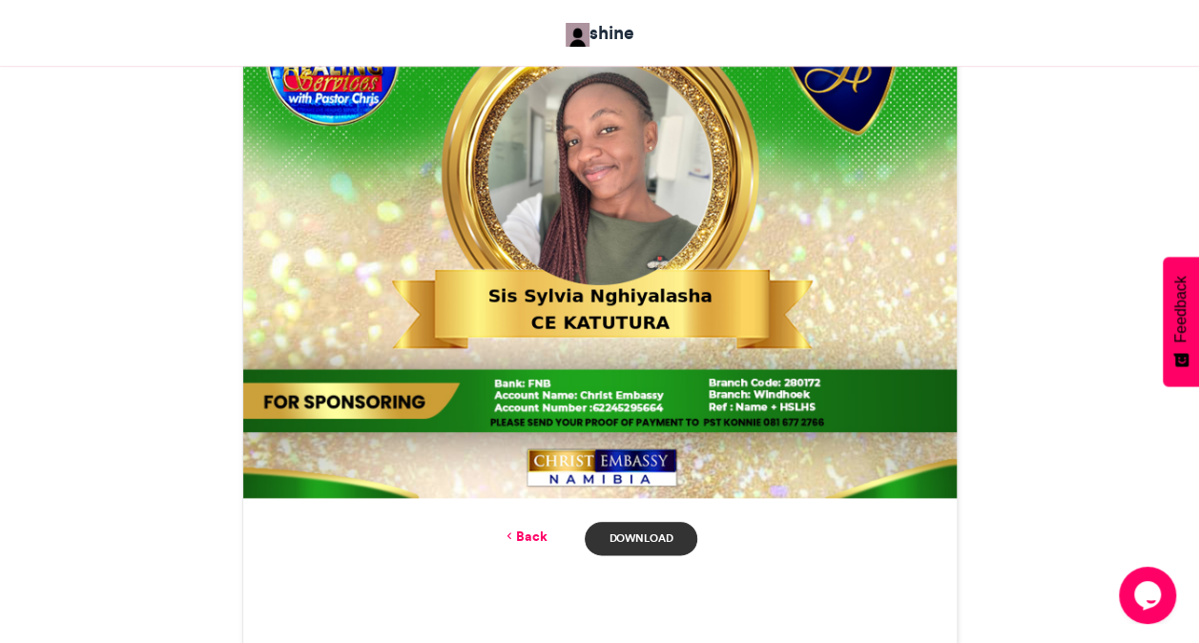
click at [657, 528] on link "Download" at bounding box center [641, 538] width 112 height 33
click at [213, 368] on div "MAKE A JOYFUL SOUND shine [DATE] 11" at bounding box center [599, 99] width 1087 height 1218
click at [525, 532] on link "Back" at bounding box center [524, 536] width 45 height 20
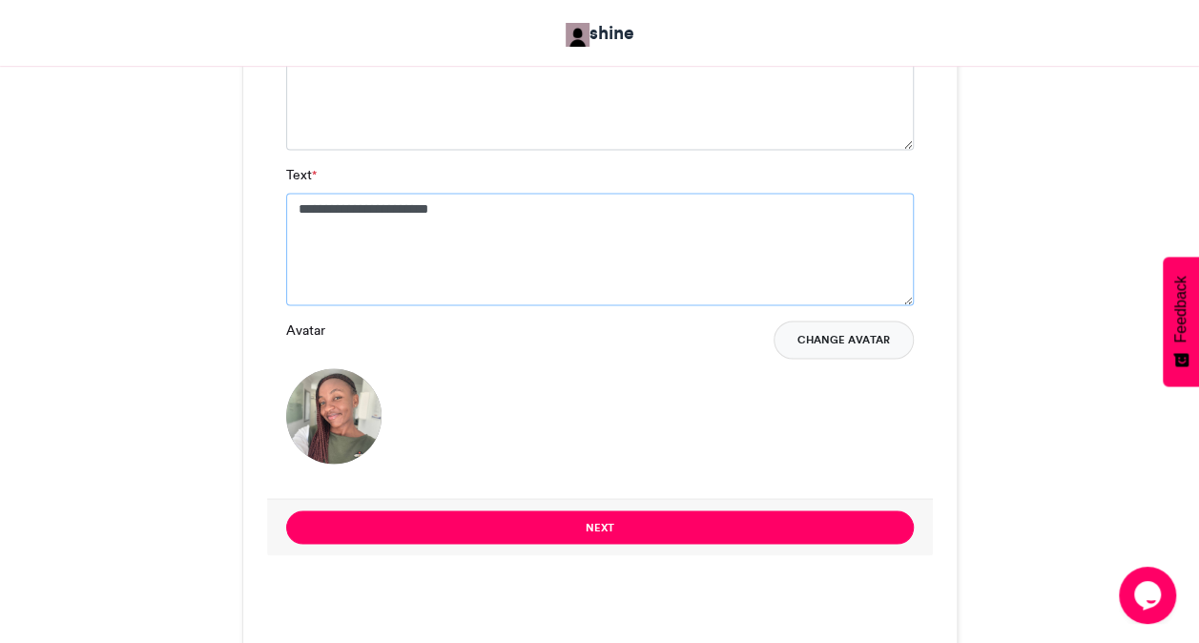
type textarea "**********"
click at [857, 346] on button "Change Avatar" at bounding box center [844, 339] width 140 height 38
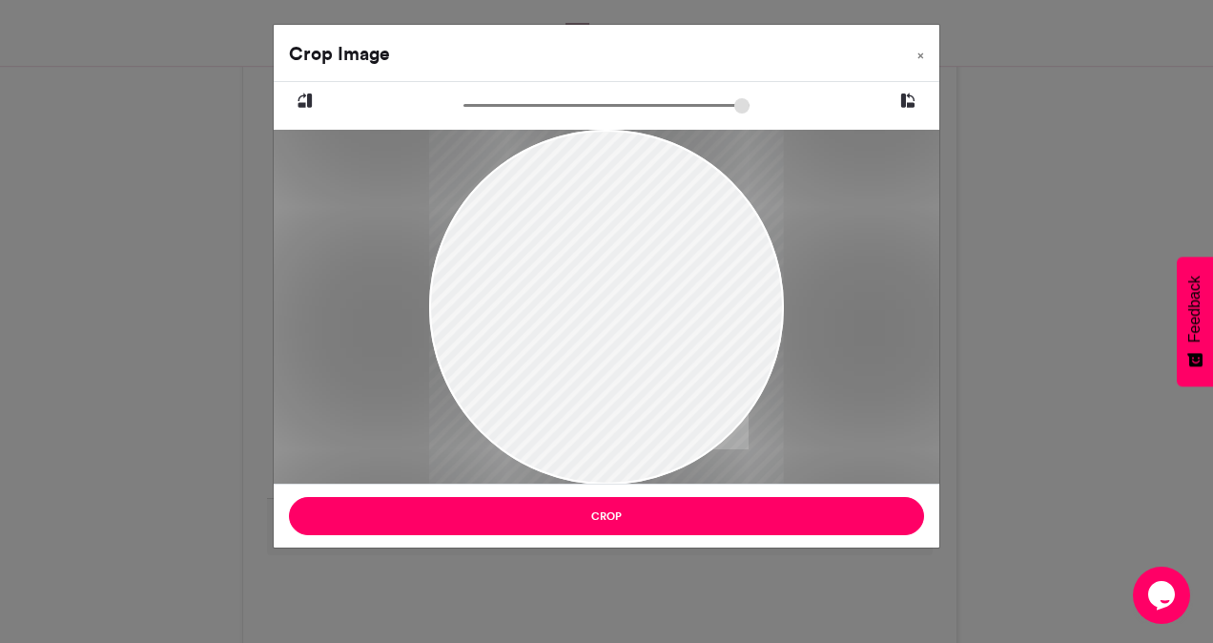
drag, startPoint x: 541, startPoint y: 220, endPoint x: 570, endPoint y: 330, distance: 113.6
click at [570, 330] on div at bounding box center [606, 365] width 355 height 473
drag, startPoint x: 469, startPoint y: 99, endPoint x: 505, endPoint y: 113, distance: 38.1
click at [505, 113] on input "zoom" at bounding box center [607, 105] width 286 height 18
drag, startPoint x: 594, startPoint y: 228, endPoint x: 631, endPoint y: 294, distance: 75.6
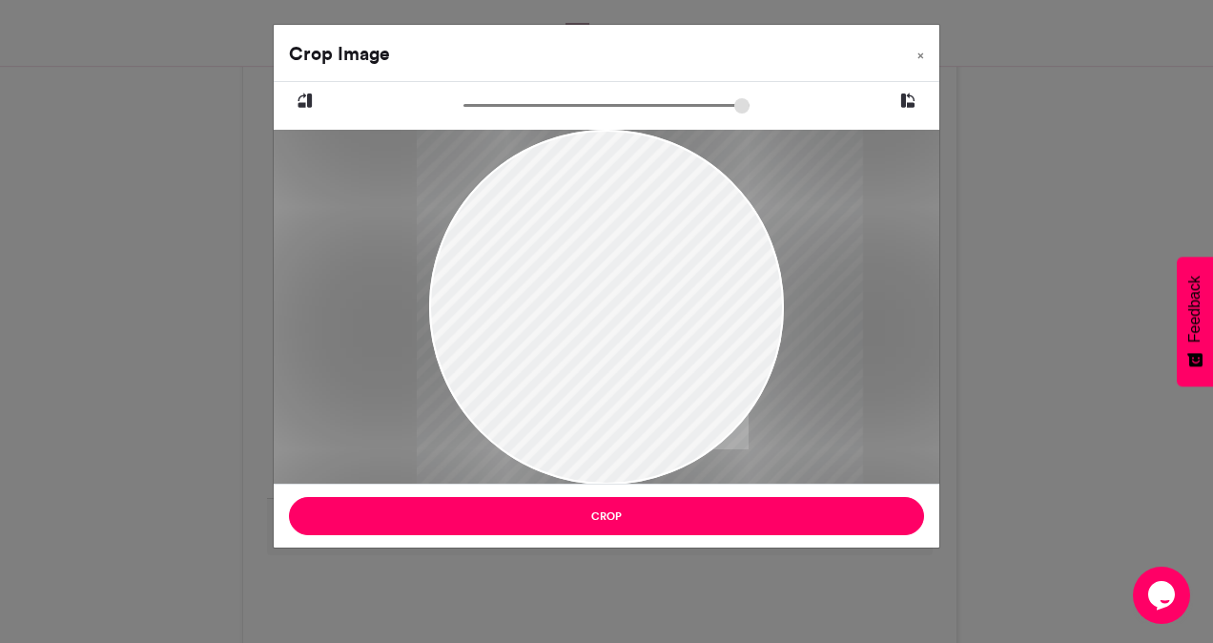
click at [631, 294] on div at bounding box center [640, 427] width 446 height 595
drag, startPoint x: 504, startPoint y: 99, endPoint x: 526, endPoint y: 105, distance: 23.6
type input "******"
click at [526, 105] on input "zoom" at bounding box center [607, 105] width 286 height 18
click at [587, 238] on div at bounding box center [647, 447] width 507 height 676
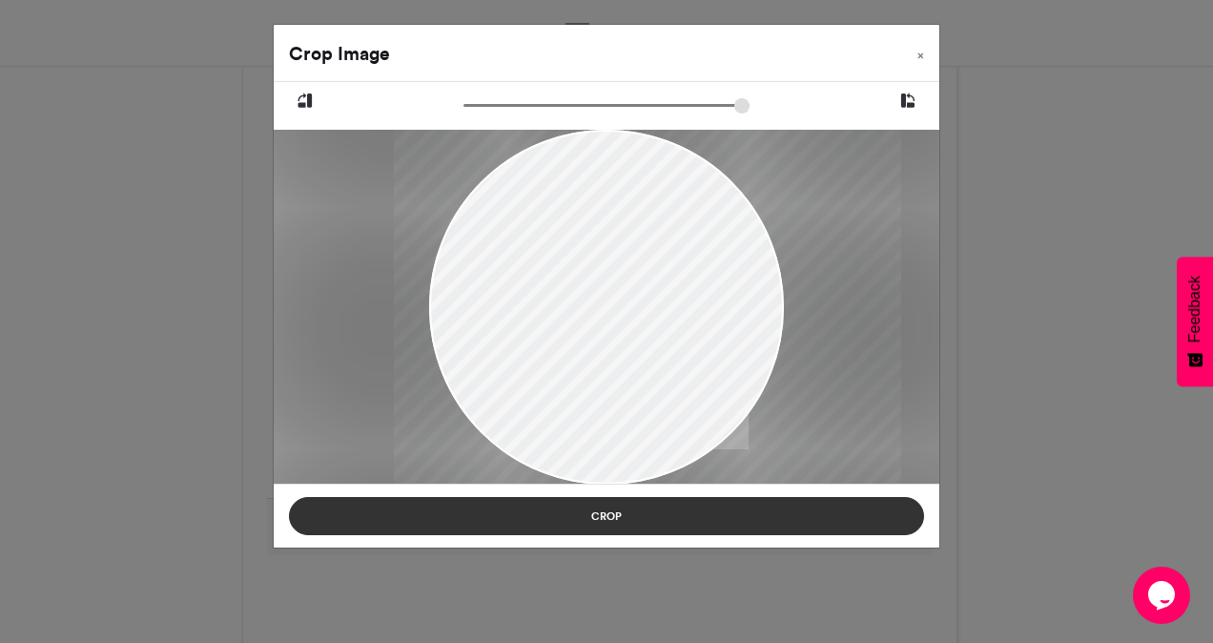
click at [607, 517] on button "Crop" at bounding box center [606, 516] width 635 height 38
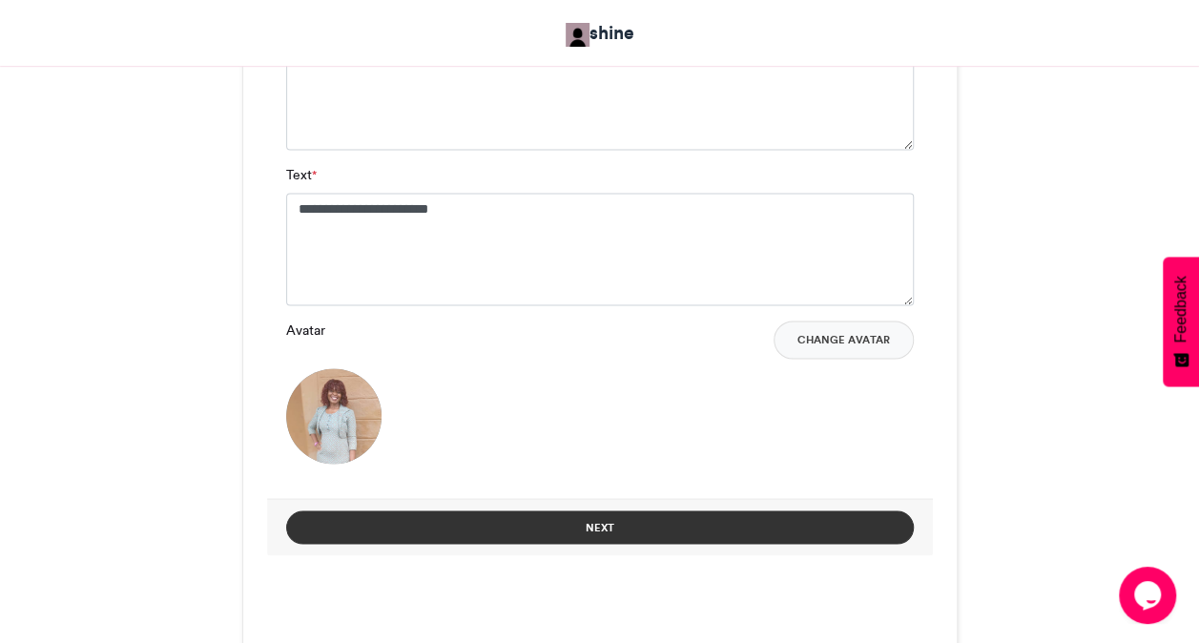
click at [648, 514] on button "Next" at bounding box center [600, 526] width 628 height 33
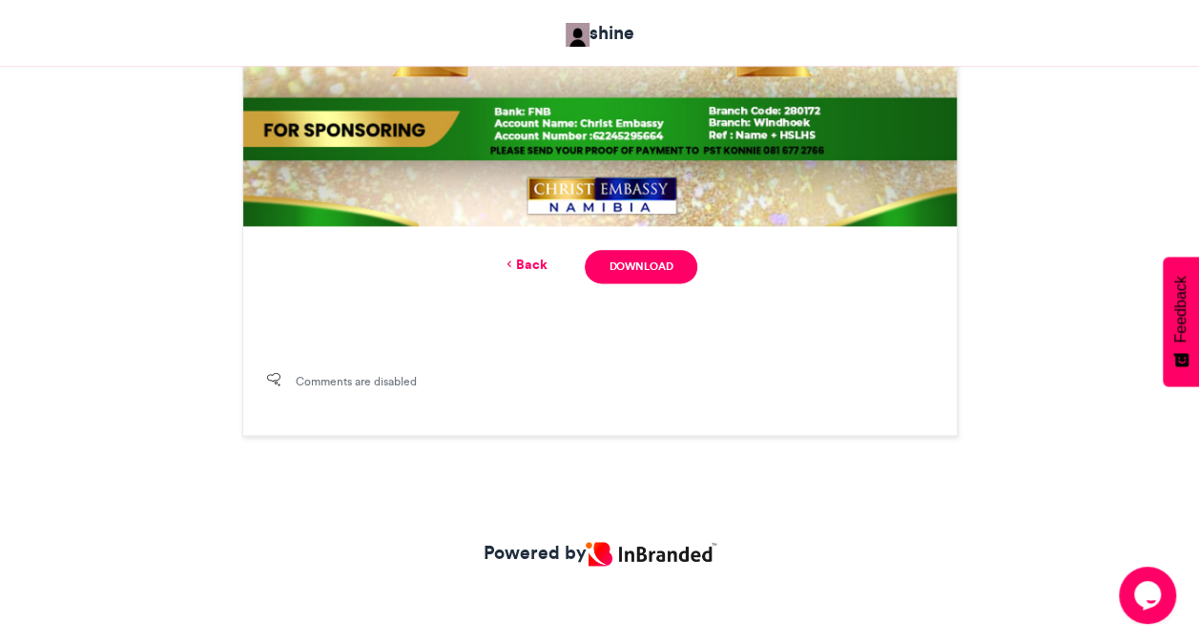
scroll to position [816, 0]
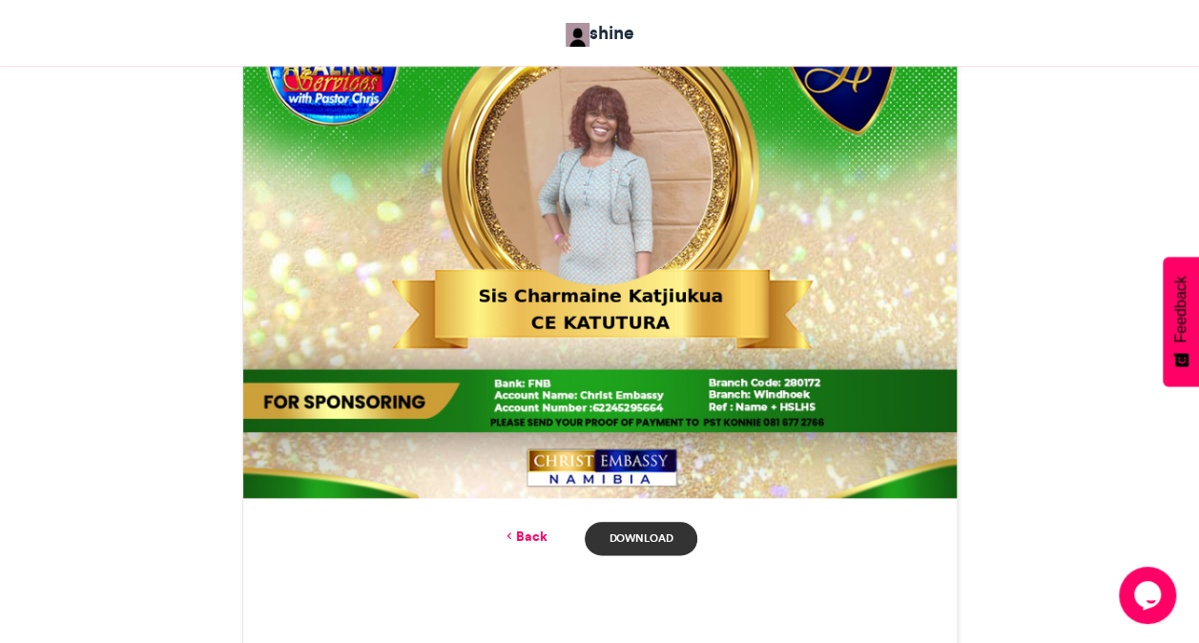
click at [633, 531] on link "Download" at bounding box center [641, 538] width 112 height 33
